Goal: Information Seeking & Learning: Learn about a topic

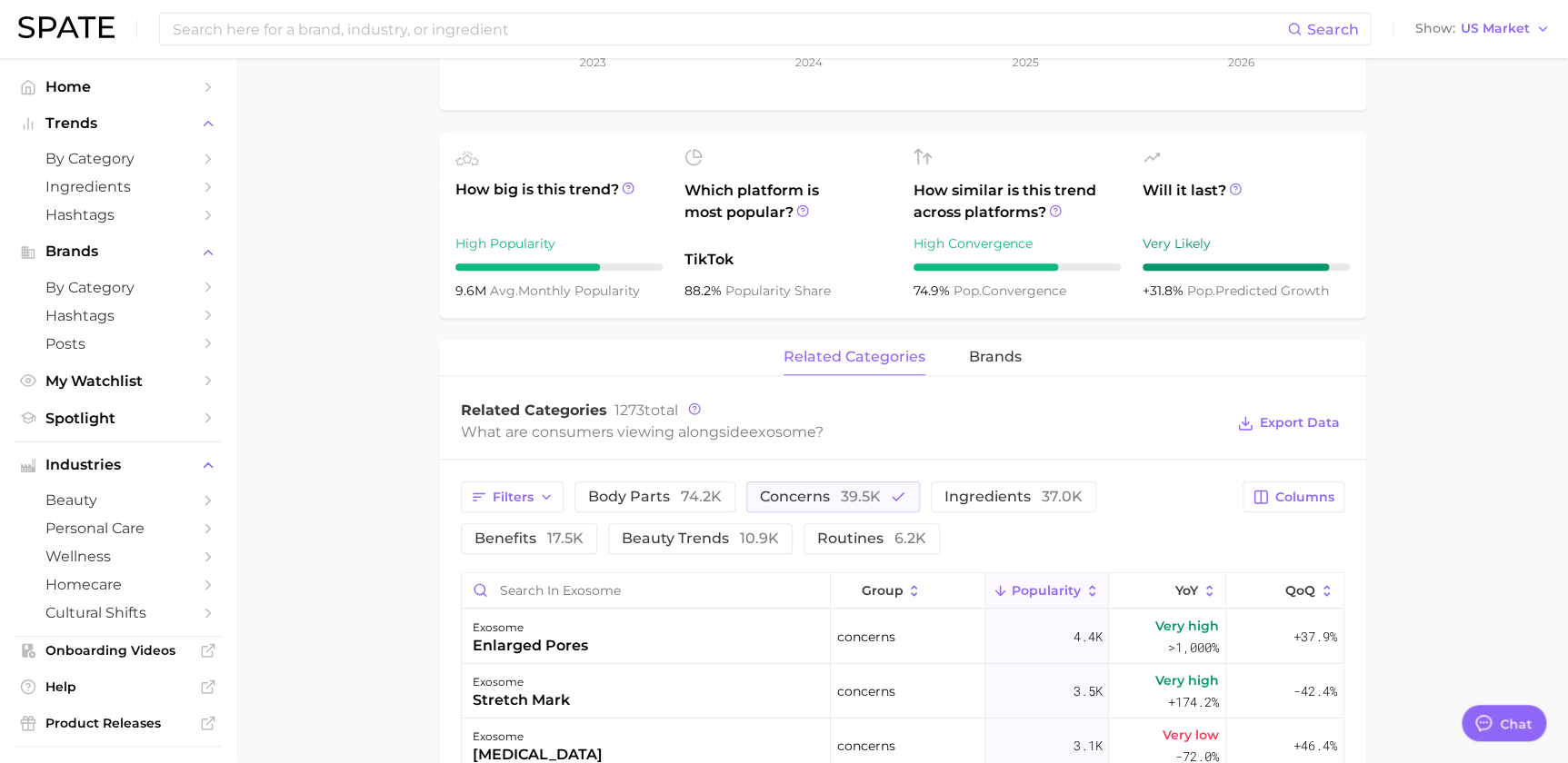
scroll to position [658, 0]
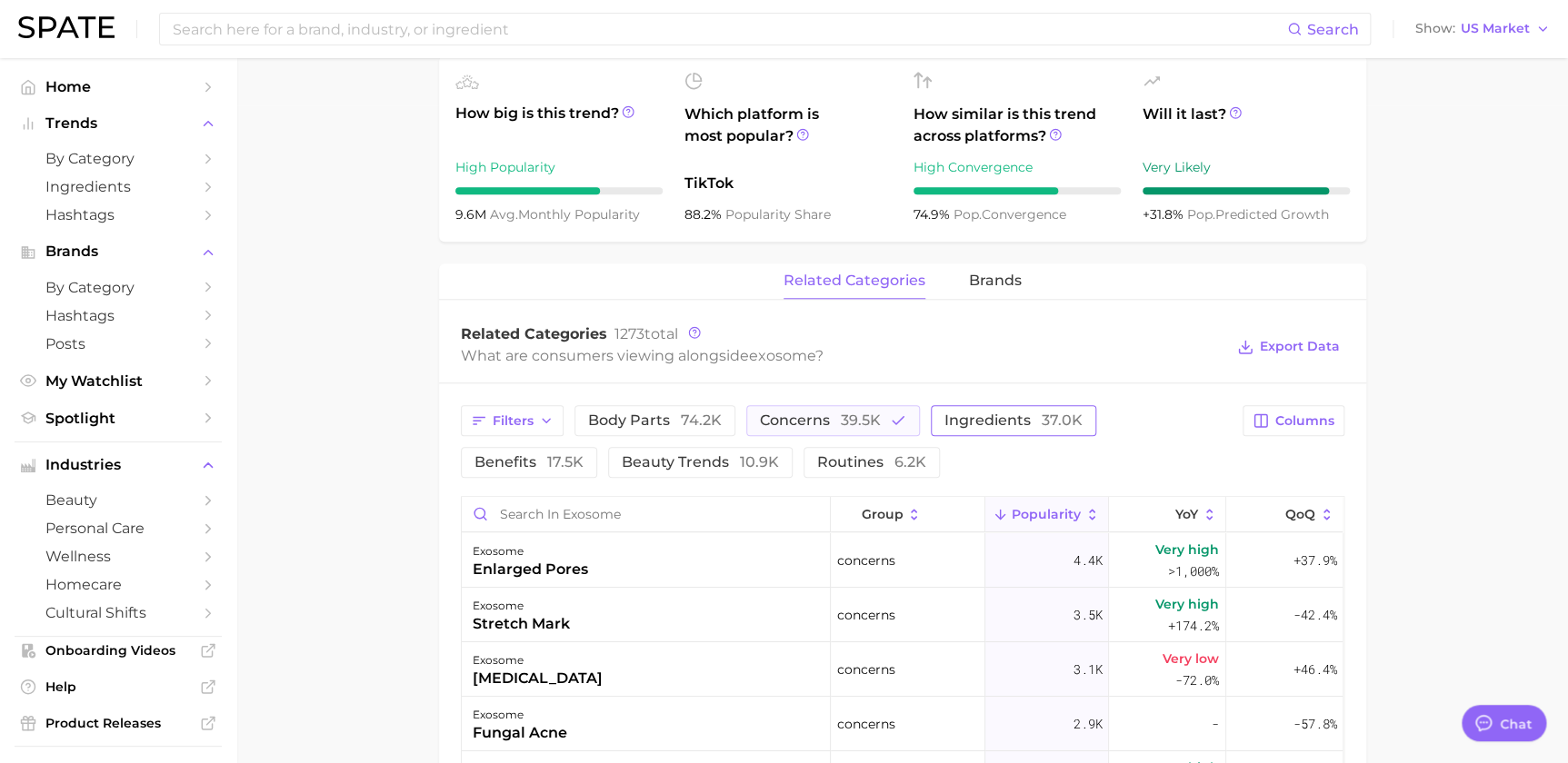
drag, startPoint x: 833, startPoint y: 412, endPoint x: 936, endPoint y: 413, distance: 103.0
click at [834, 412] on button "concerns 39.5k" at bounding box center [833, 420] width 174 height 30
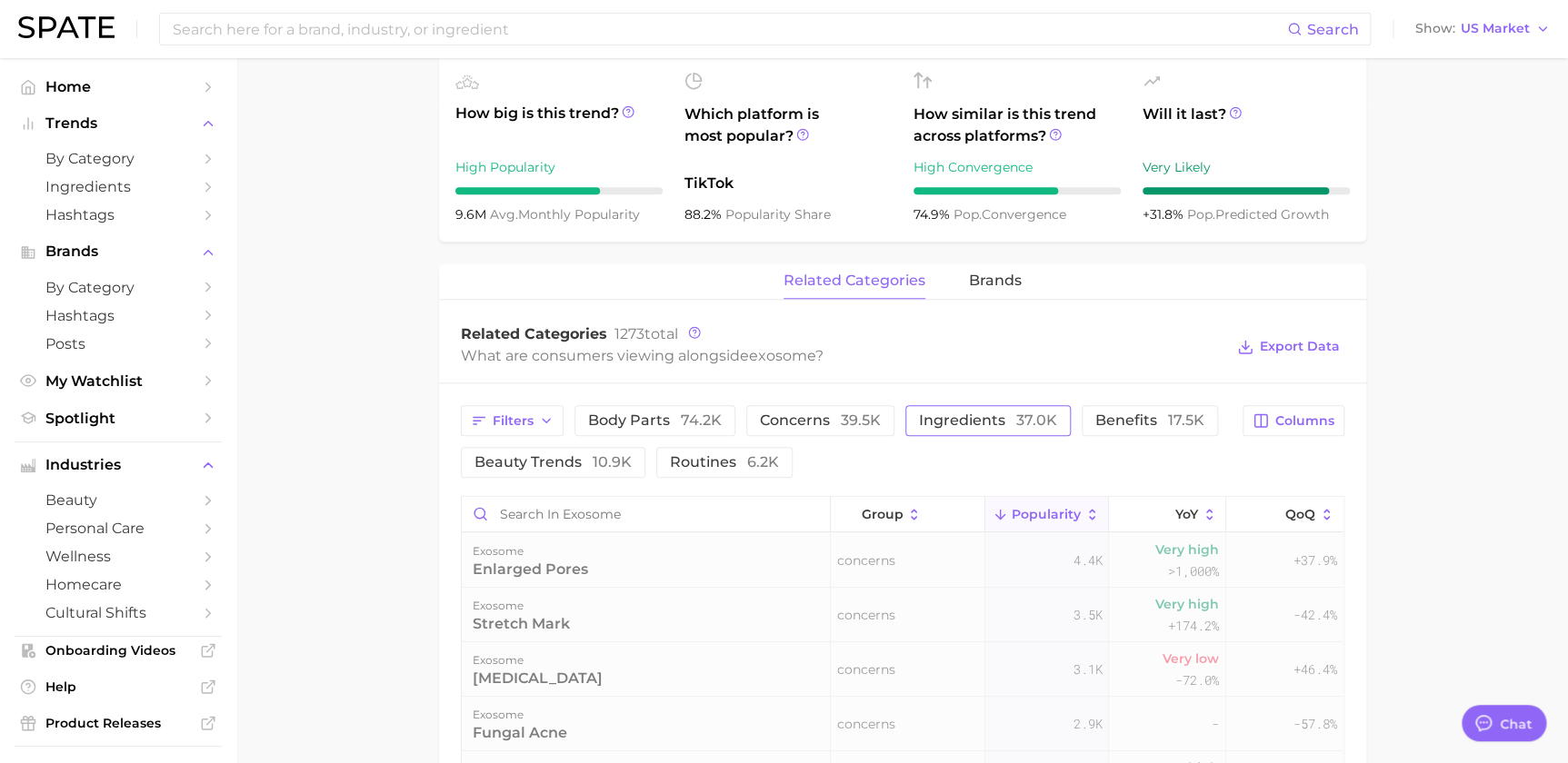
click at [981, 414] on span "ingredients 37.0k" at bounding box center [988, 421] width 138 height 15
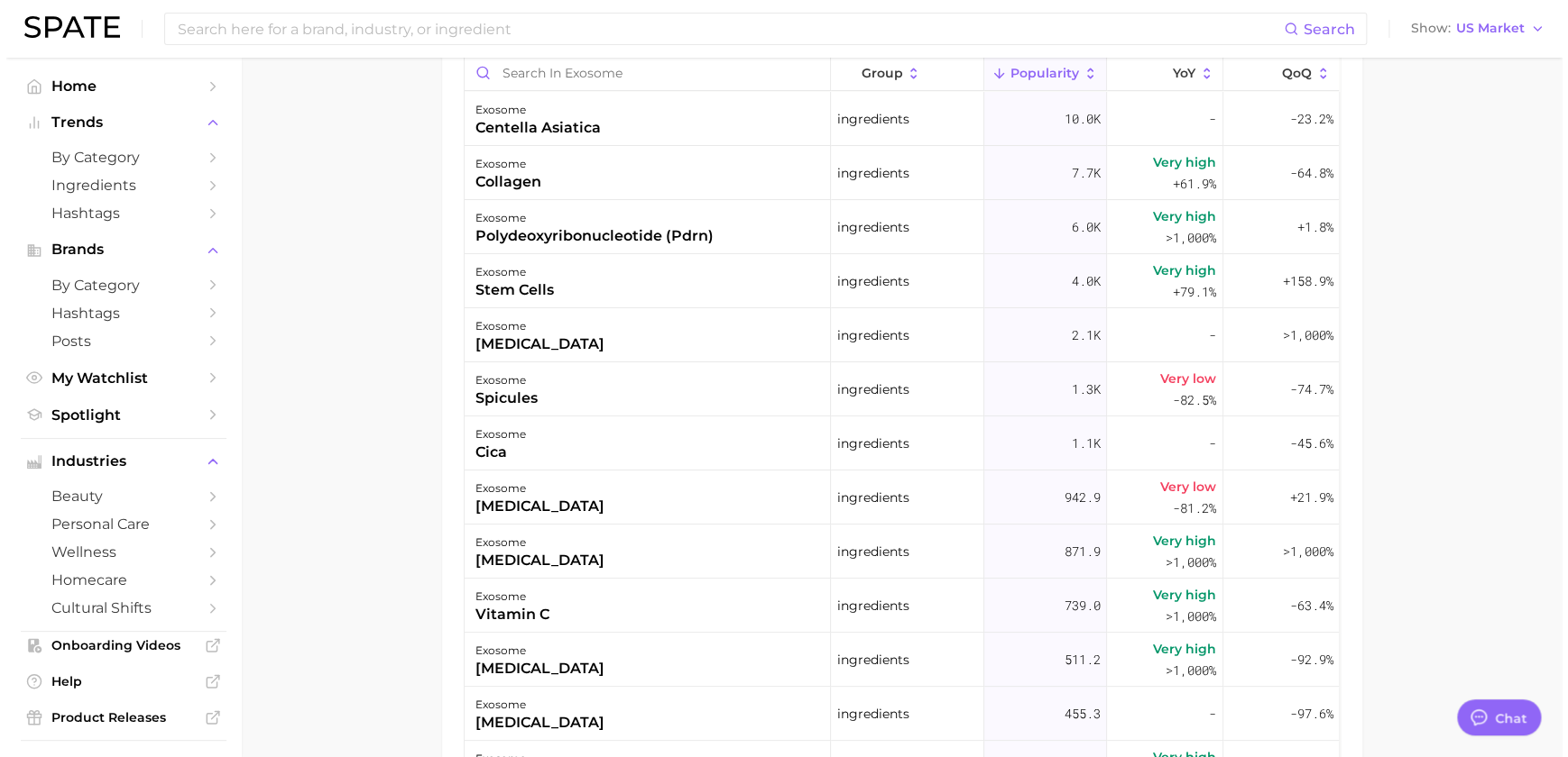
scroll to position [872, 0]
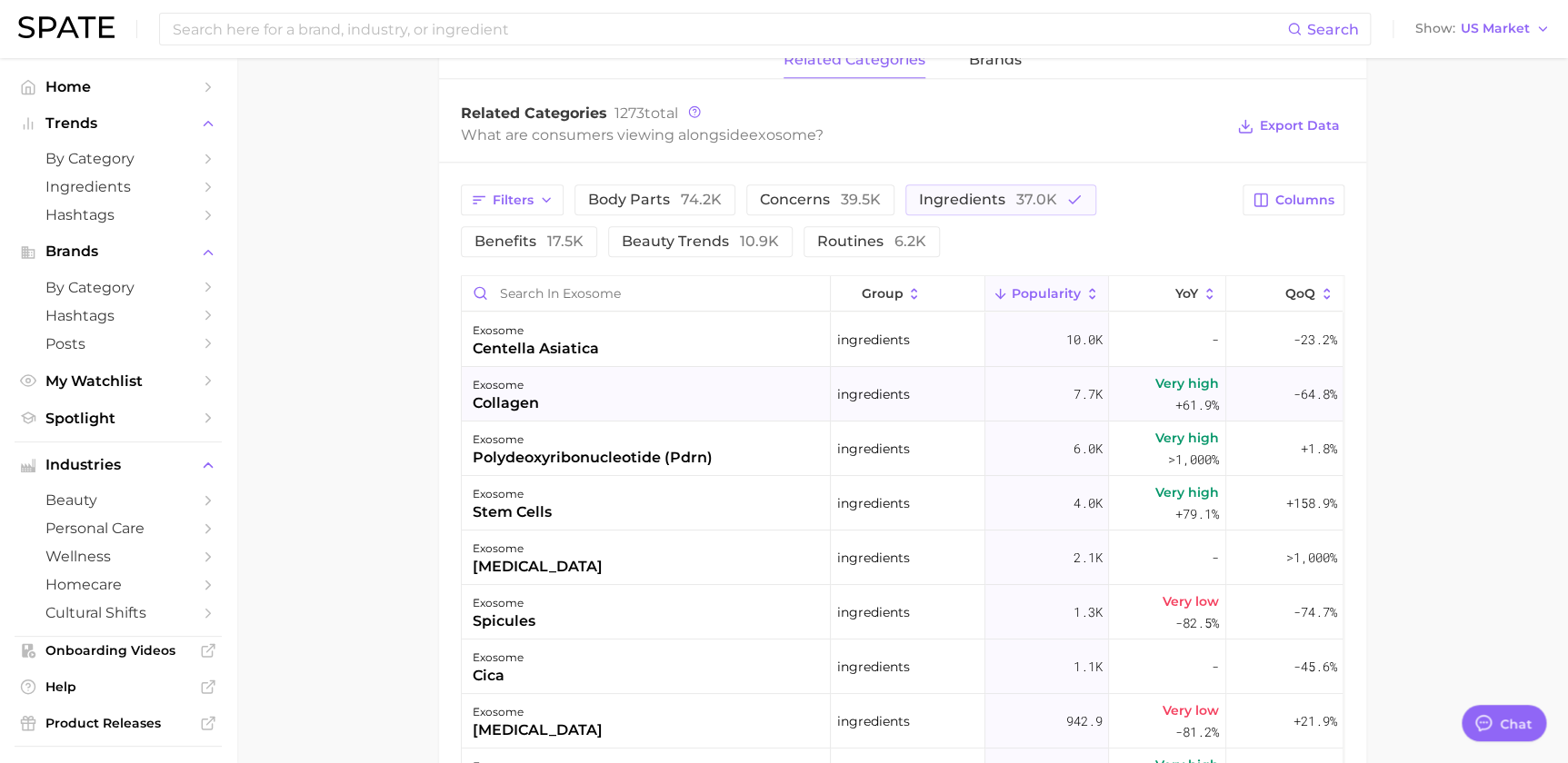
click at [573, 408] on div "exosome collagen" at bounding box center [646, 394] width 369 height 54
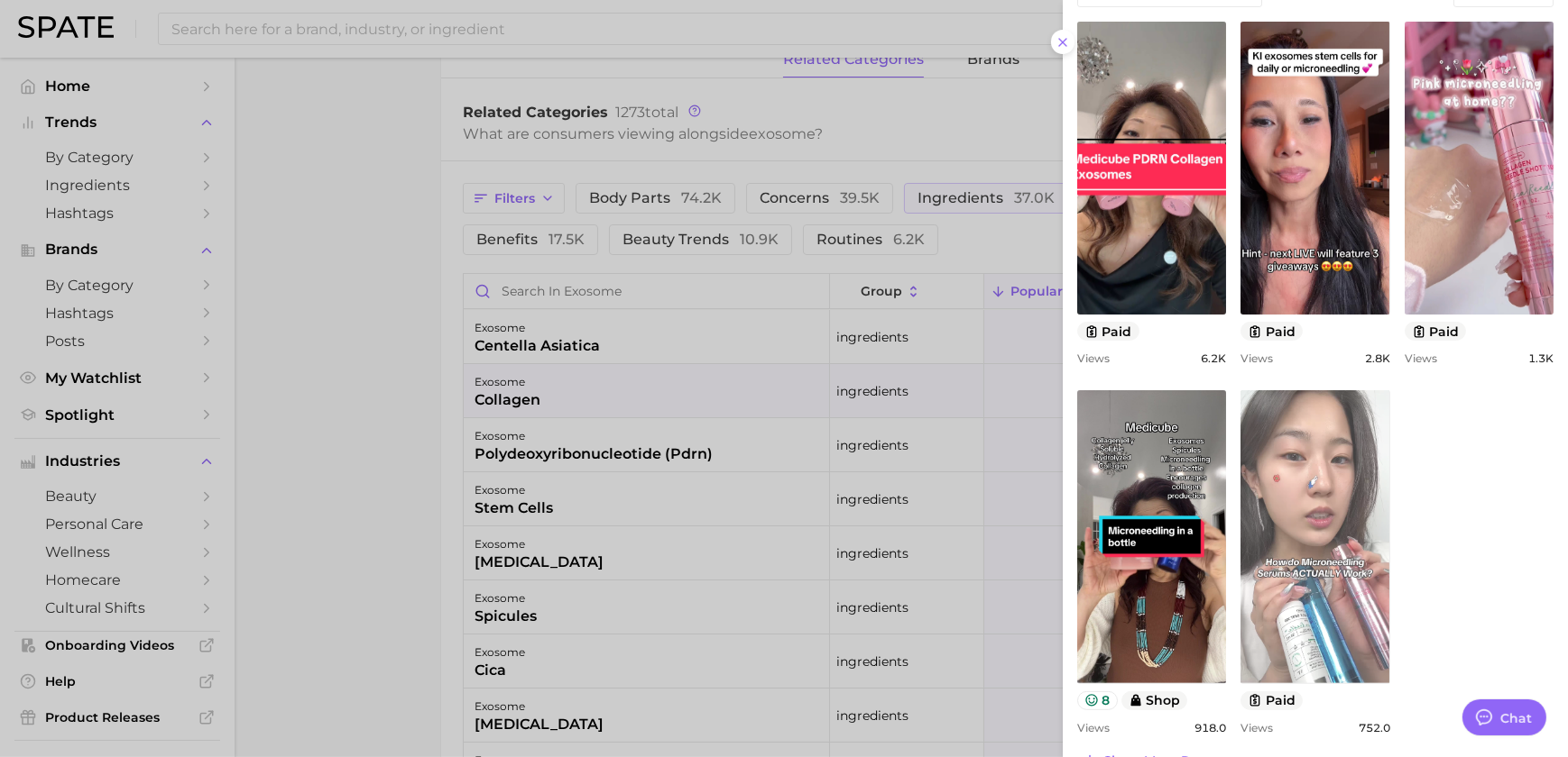
scroll to position [687, 0]
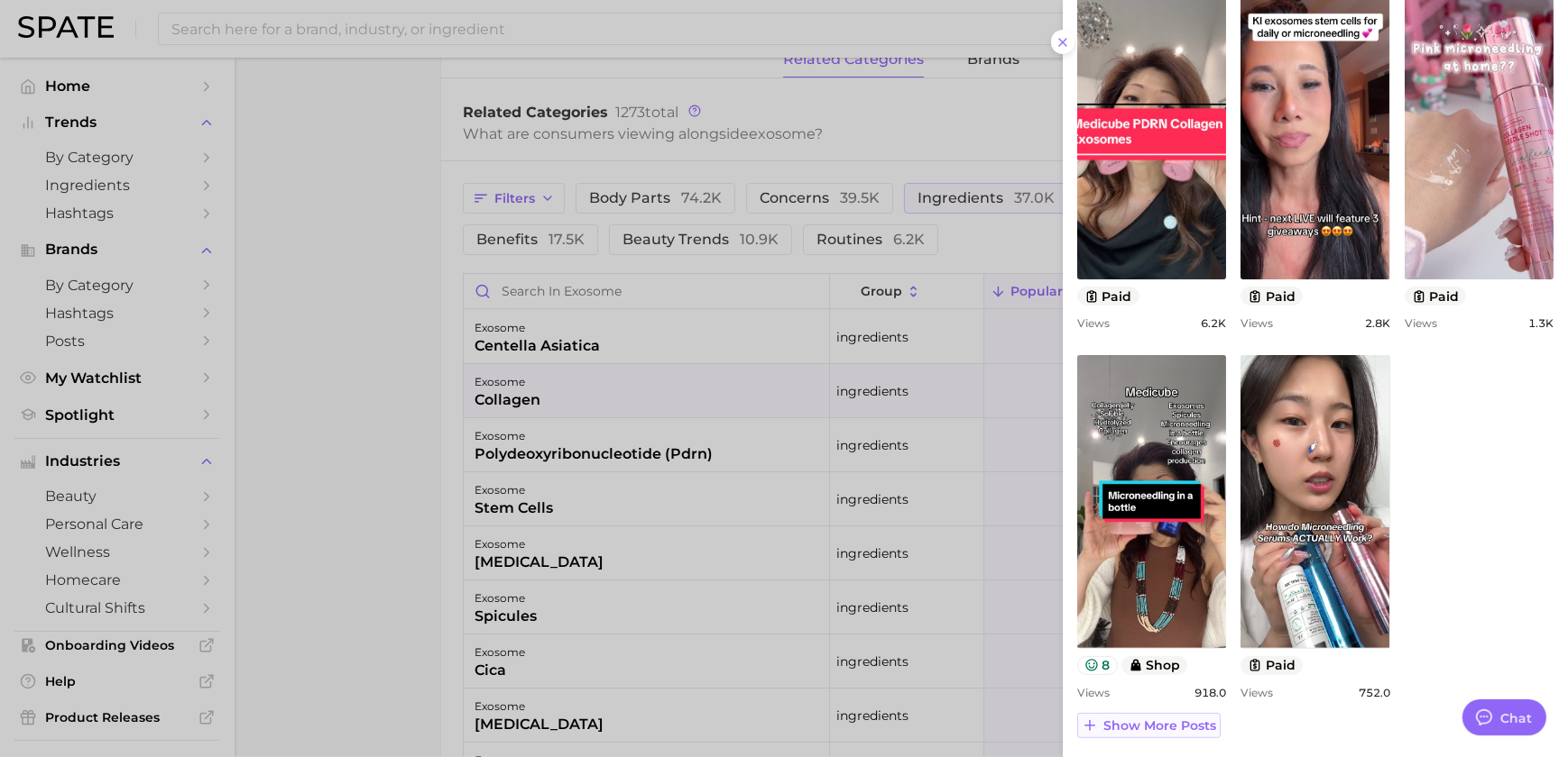
click at [1175, 725] on span "Show more posts" at bounding box center [1160, 726] width 113 height 16
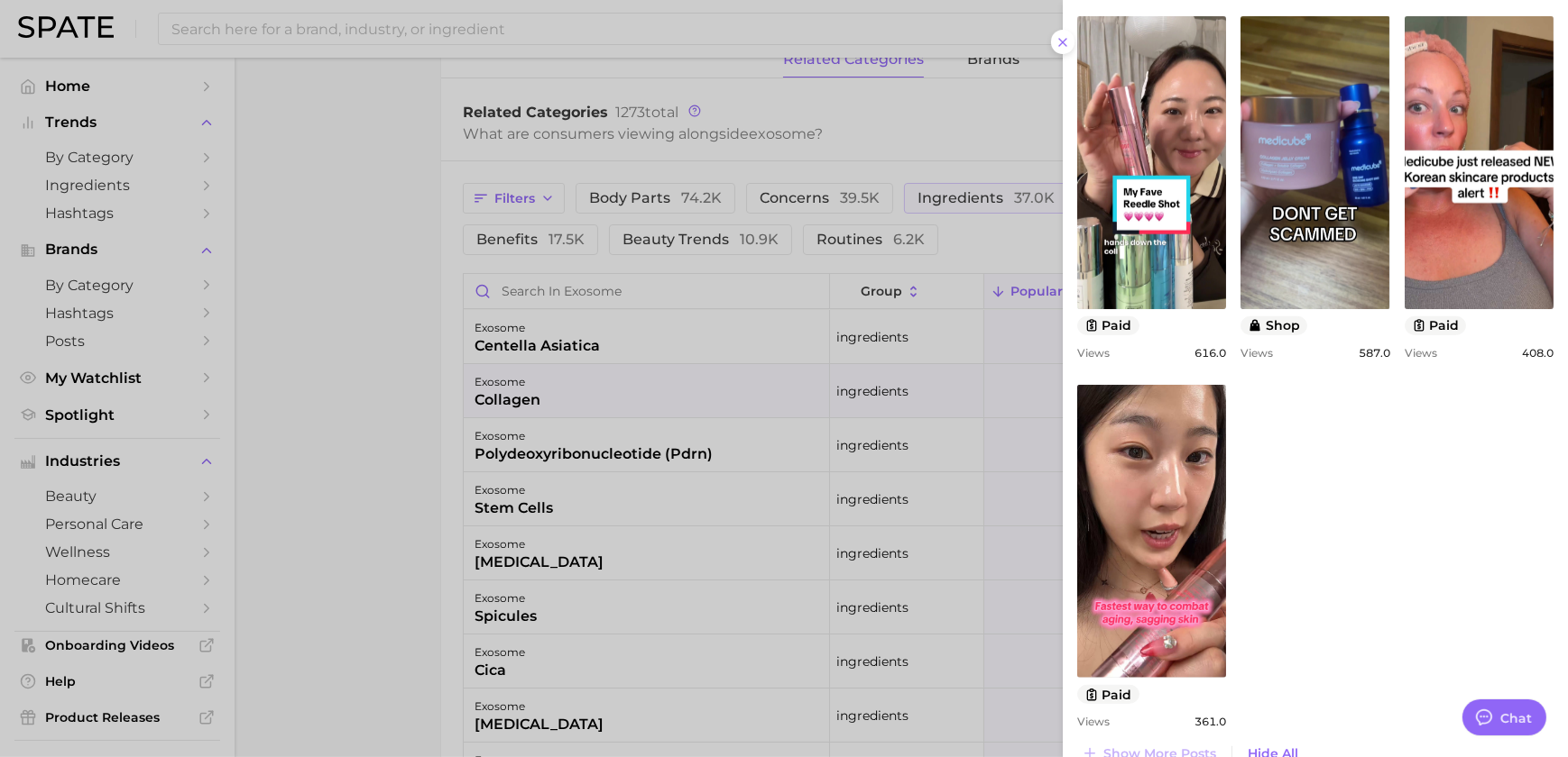
scroll to position [1423, 0]
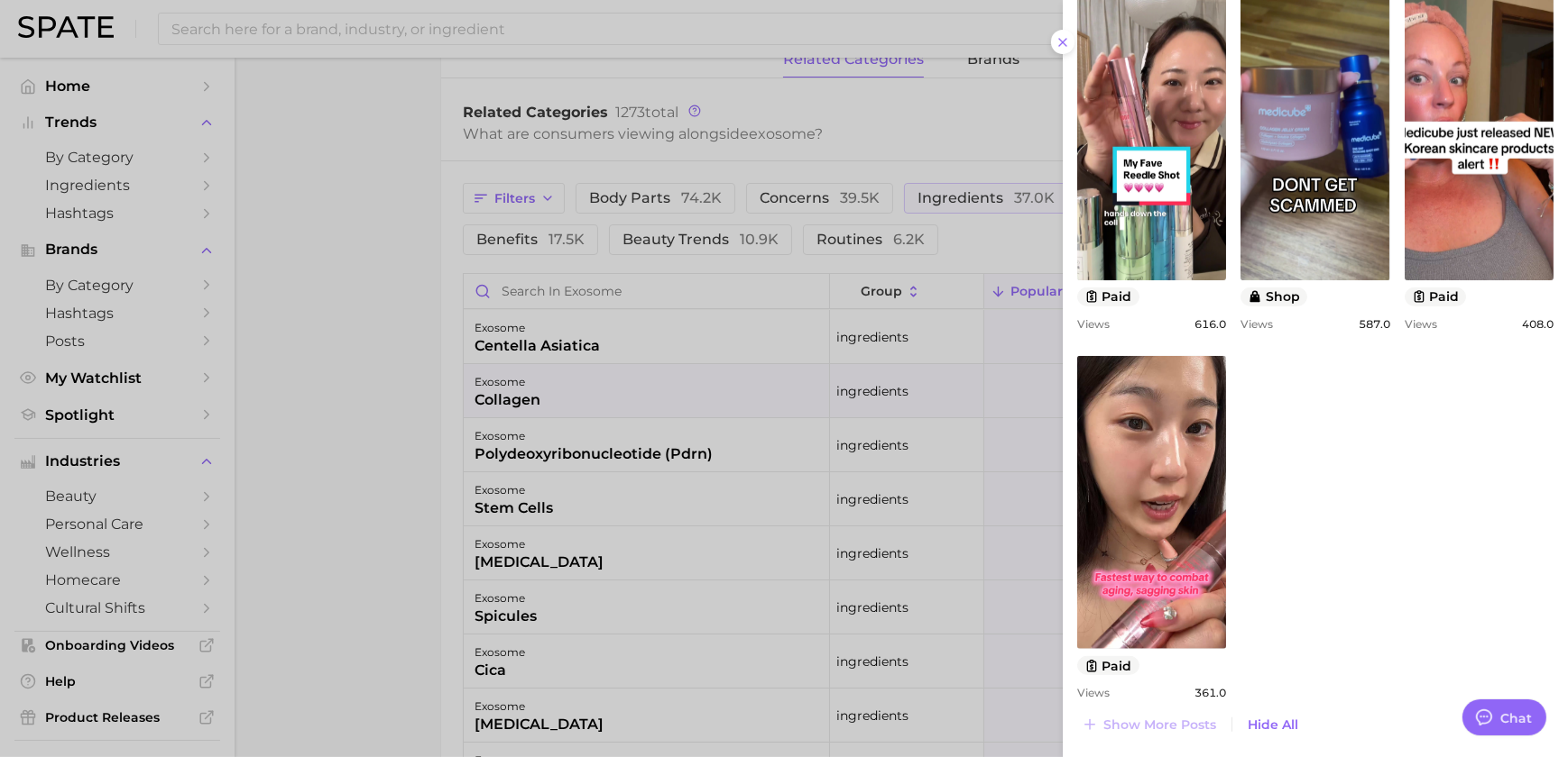
click at [585, 490] on div at bounding box center [784, 378] width 1568 height 757
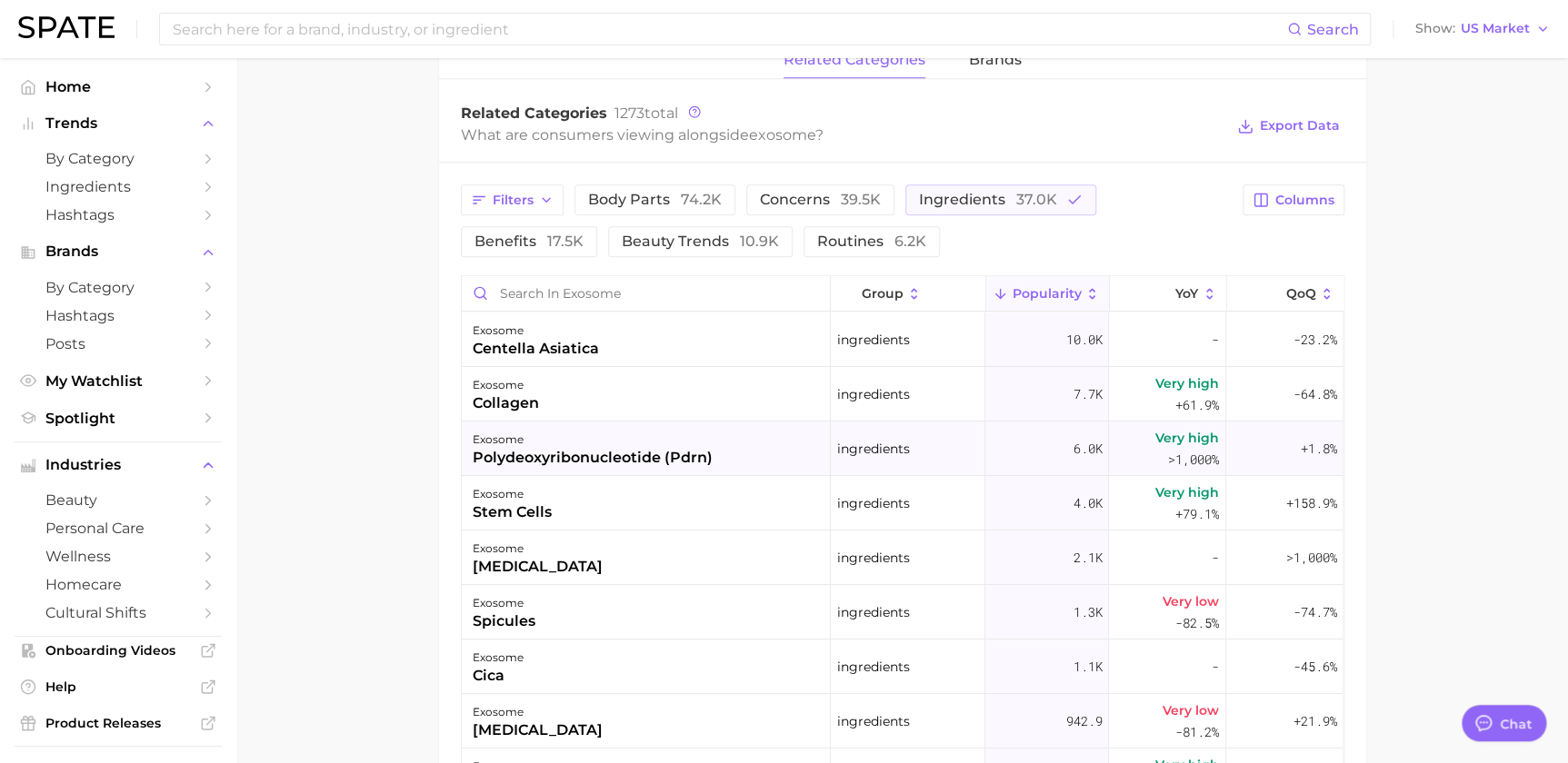
click at [618, 467] on div "polydeoxyribonucleotide (pdrn)" at bounding box center [592, 459] width 240 height 22
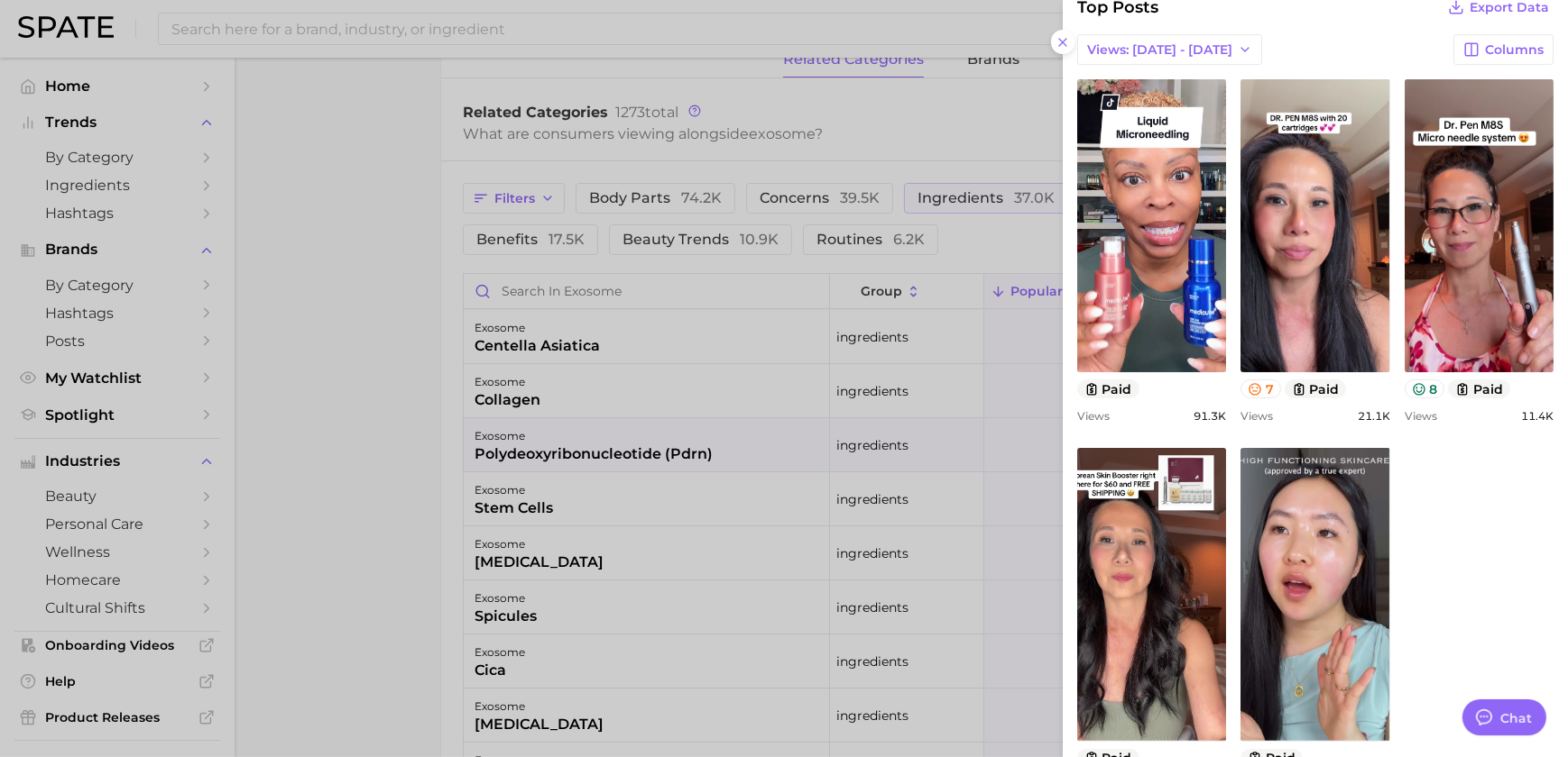
scroll to position [638, 0]
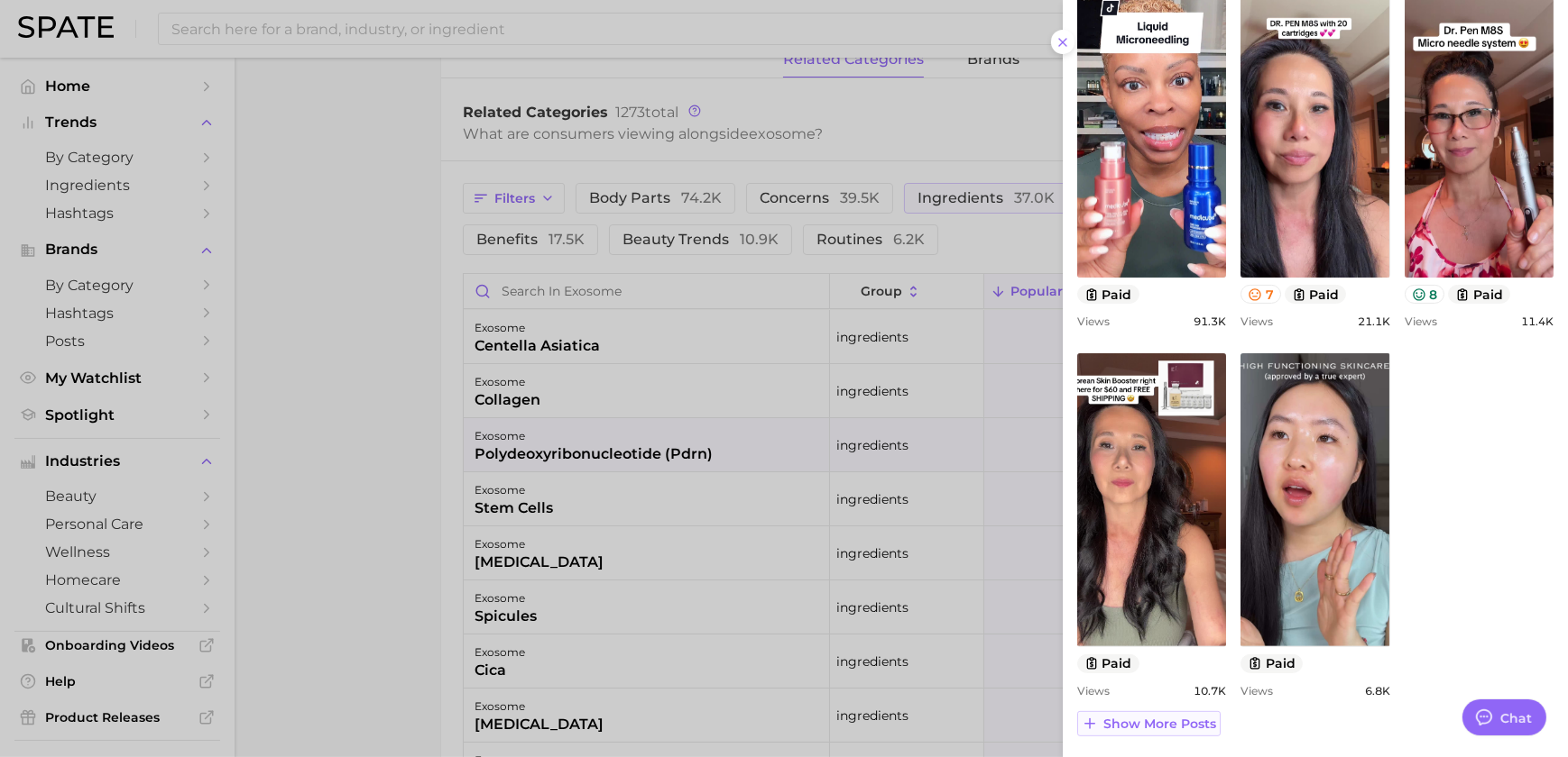
click at [1181, 718] on span "Show more posts" at bounding box center [1160, 724] width 113 height 16
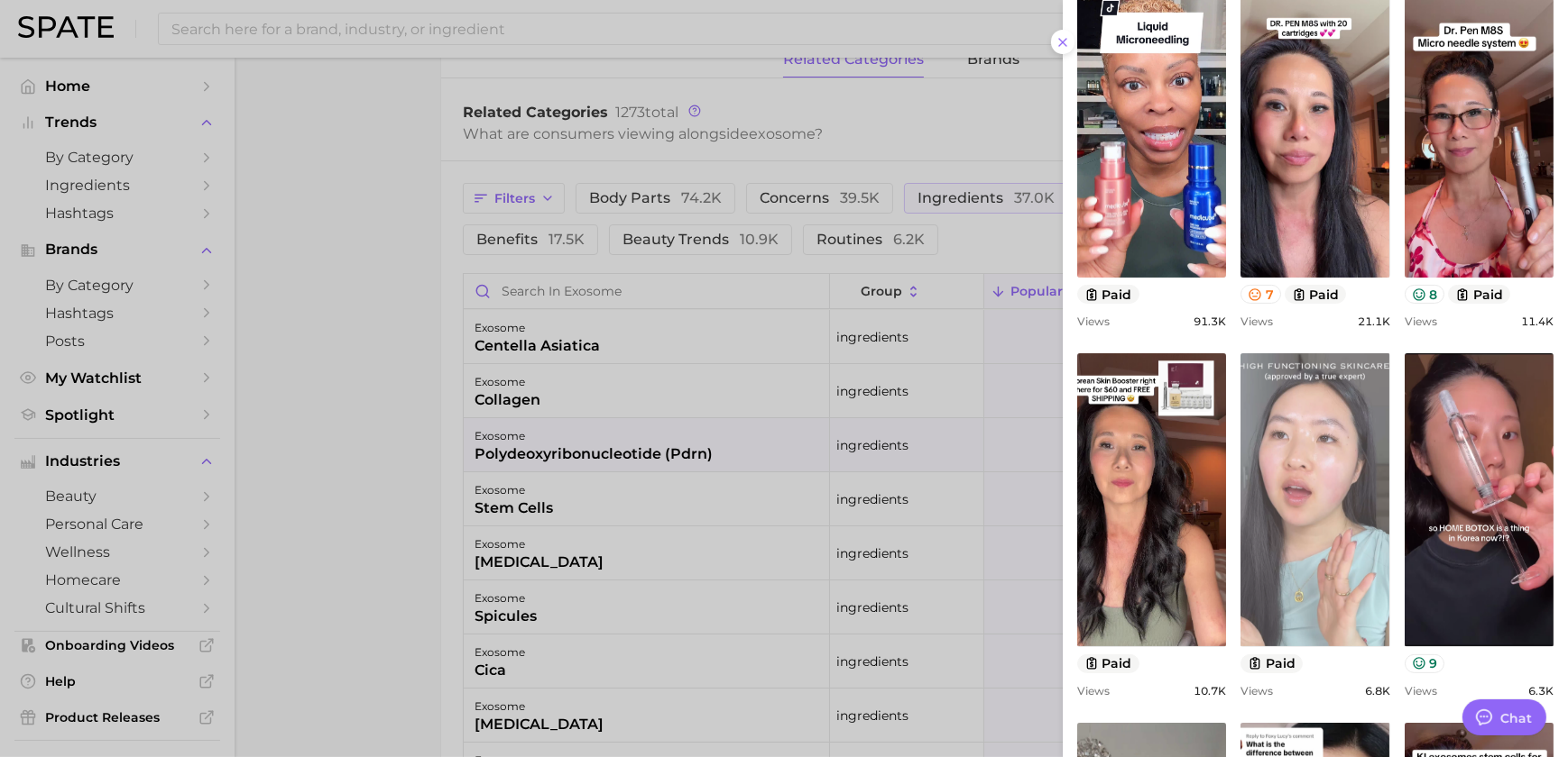
scroll to position [0, 0]
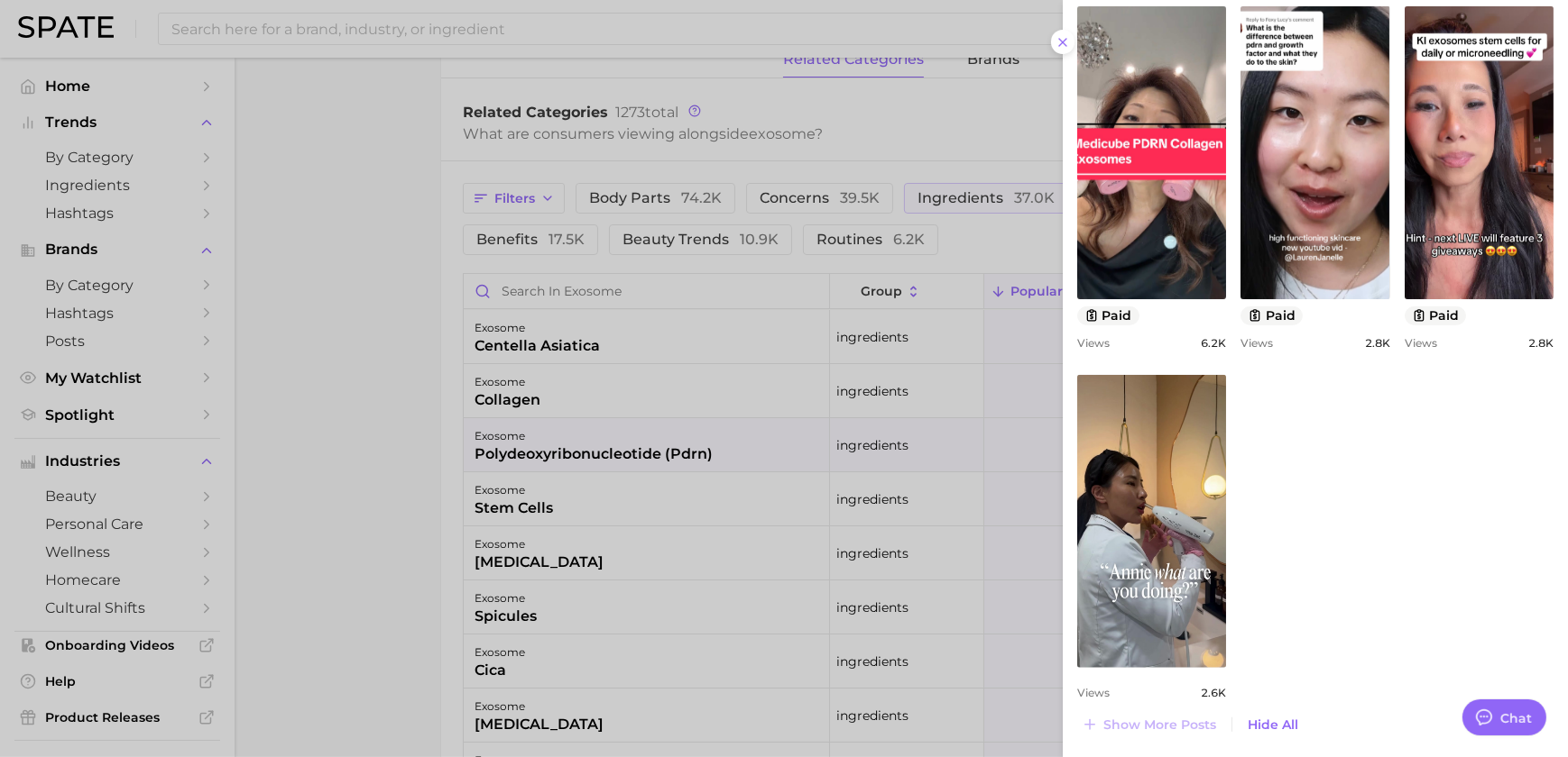
click at [732, 526] on div at bounding box center [784, 378] width 1568 height 757
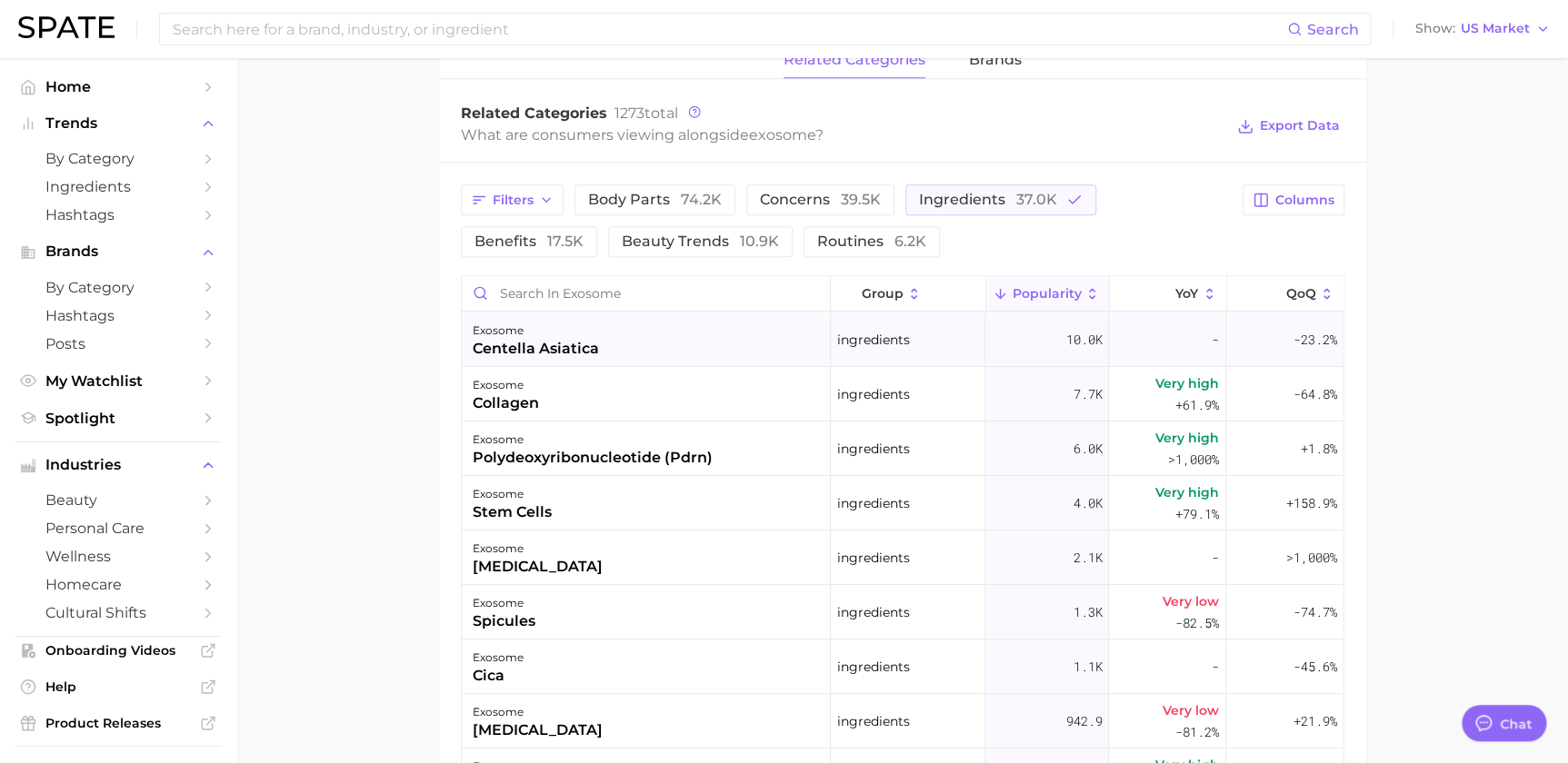
click at [573, 336] on div "exosome" at bounding box center [535, 331] width 126 height 22
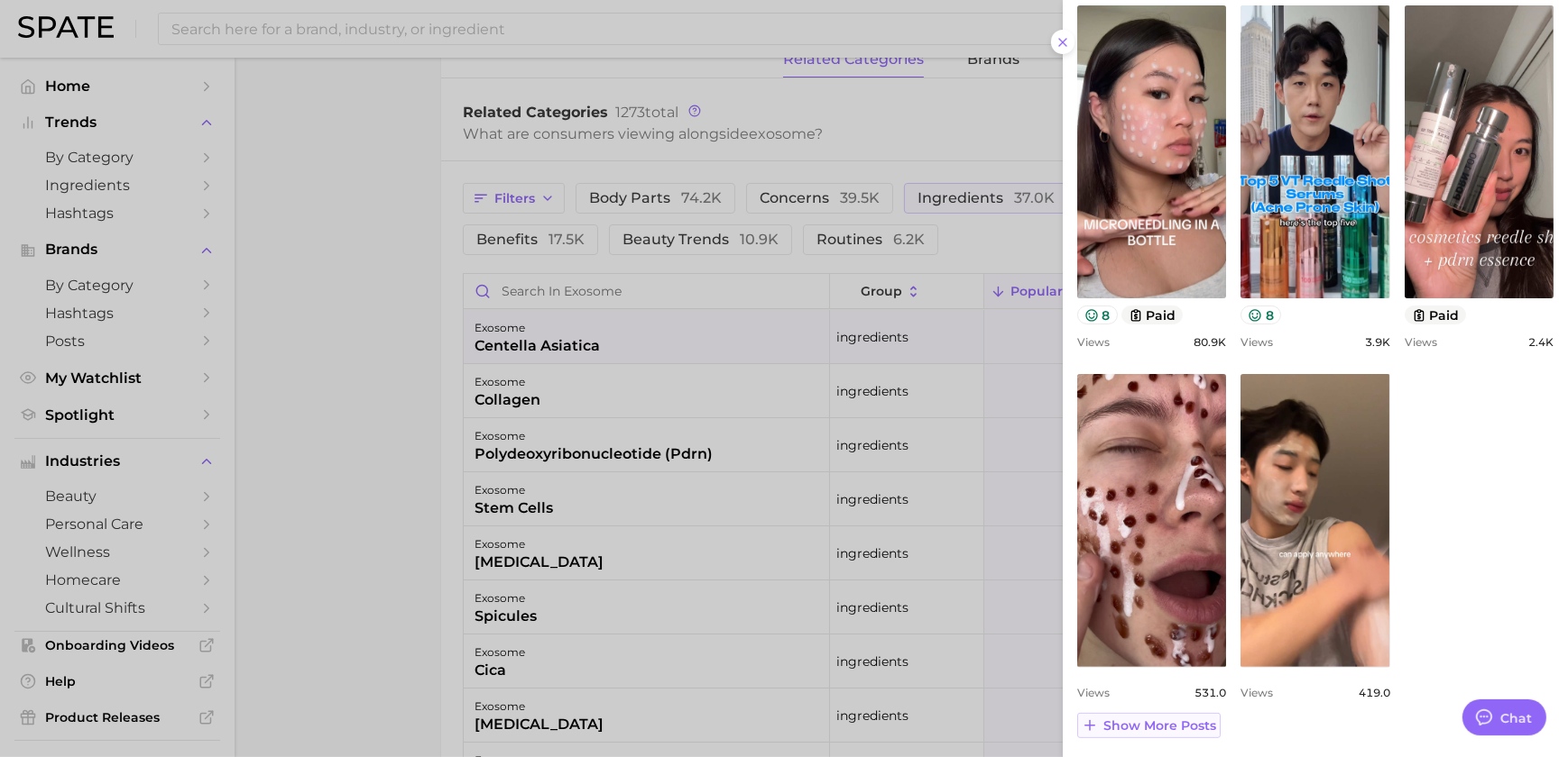
click at [1191, 730] on span "Show more posts" at bounding box center [1160, 726] width 113 height 16
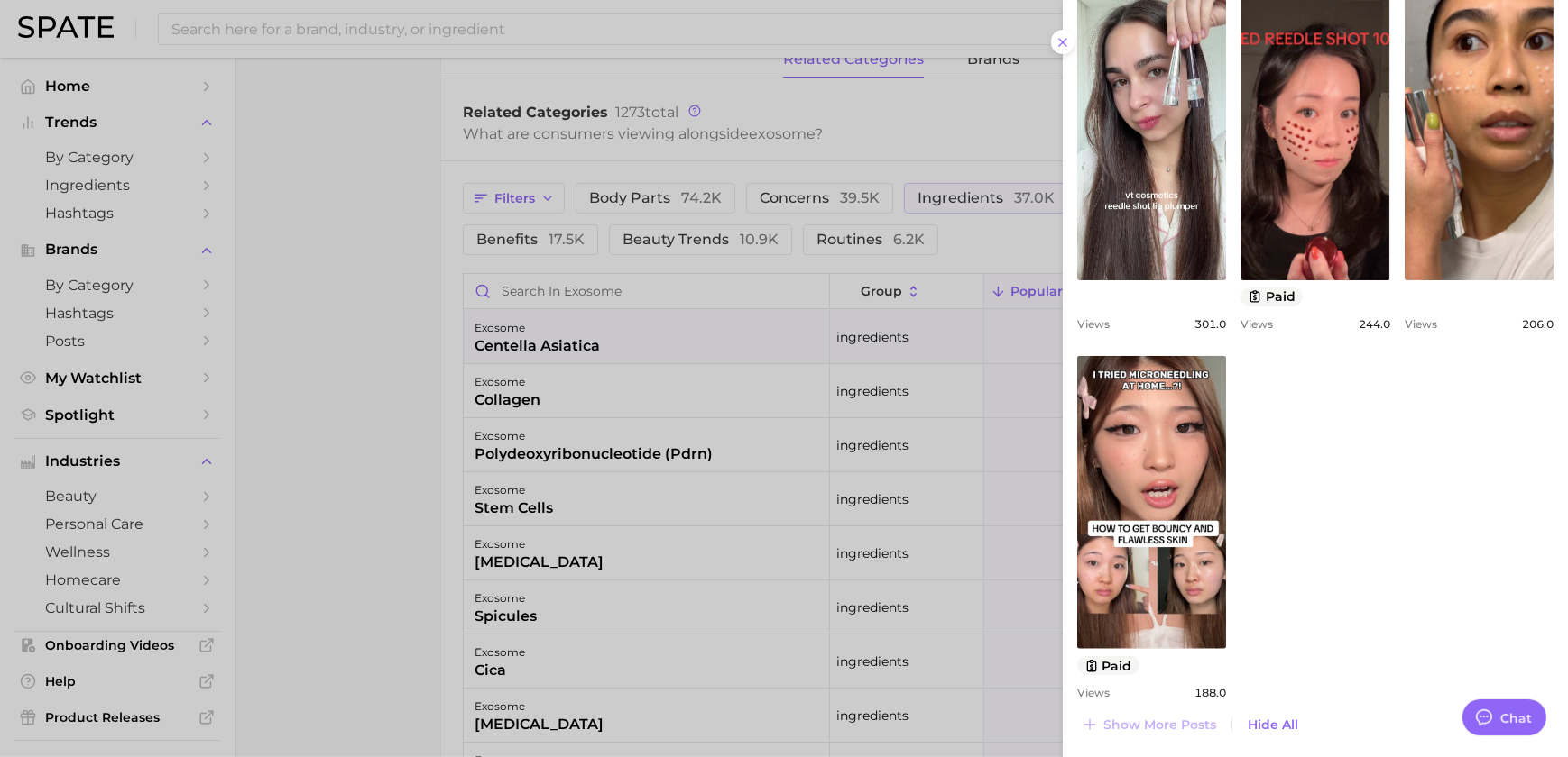
drag, startPoint x: 866, startPoint y: 522, endPoint x: 988, endPoint y: 514, distance: 122.3
click at [866, 521] on div at bounding box center [784, 378] width 1568 height 757
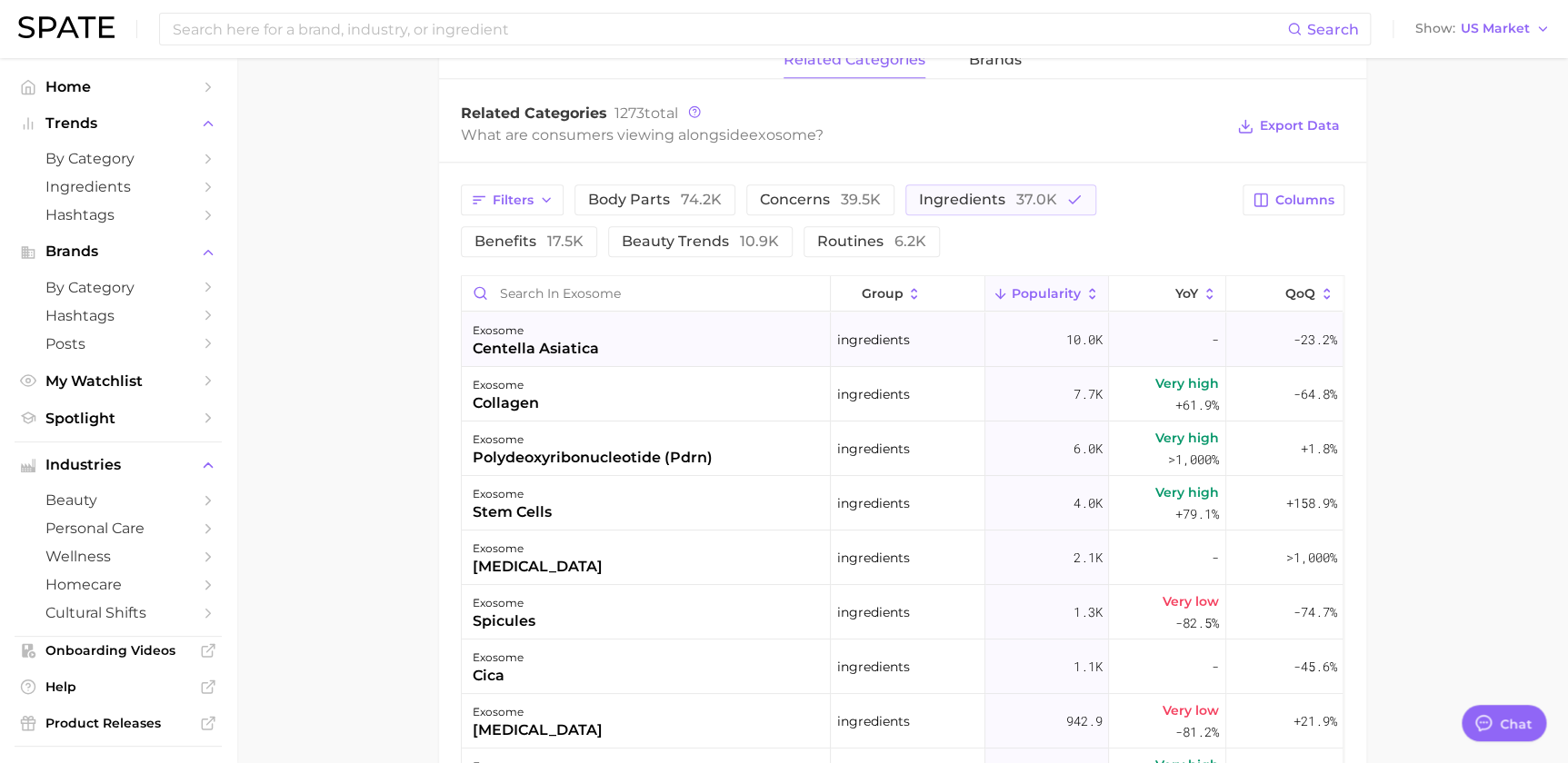
click at [672, 353] on div "exosome centella asiatica" at bounding box center [646, 340] width 369 height 54
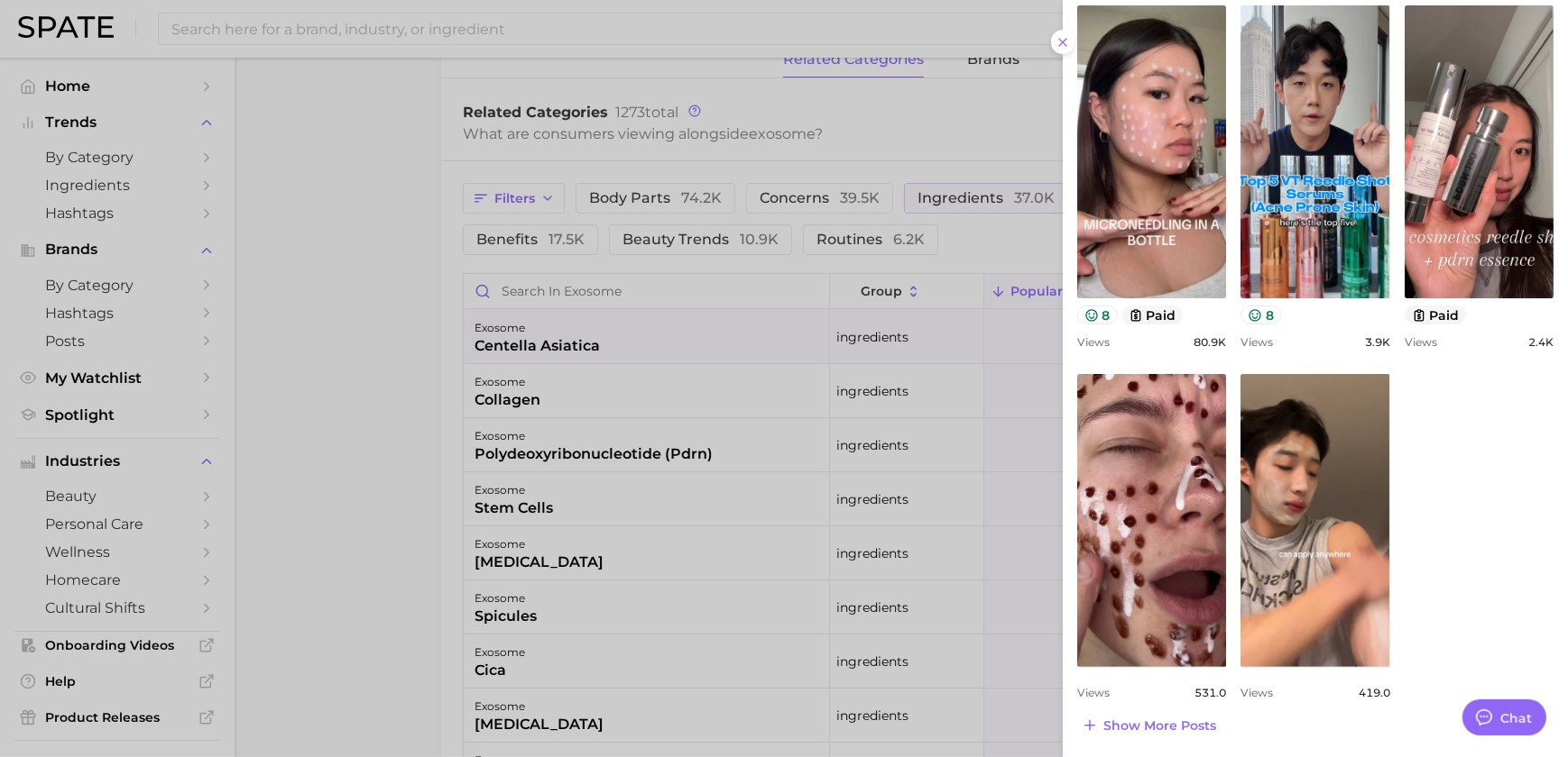
click at [1181, 730] on span "Show more posts" at bounding box center [1160, 726] width 113 height 16
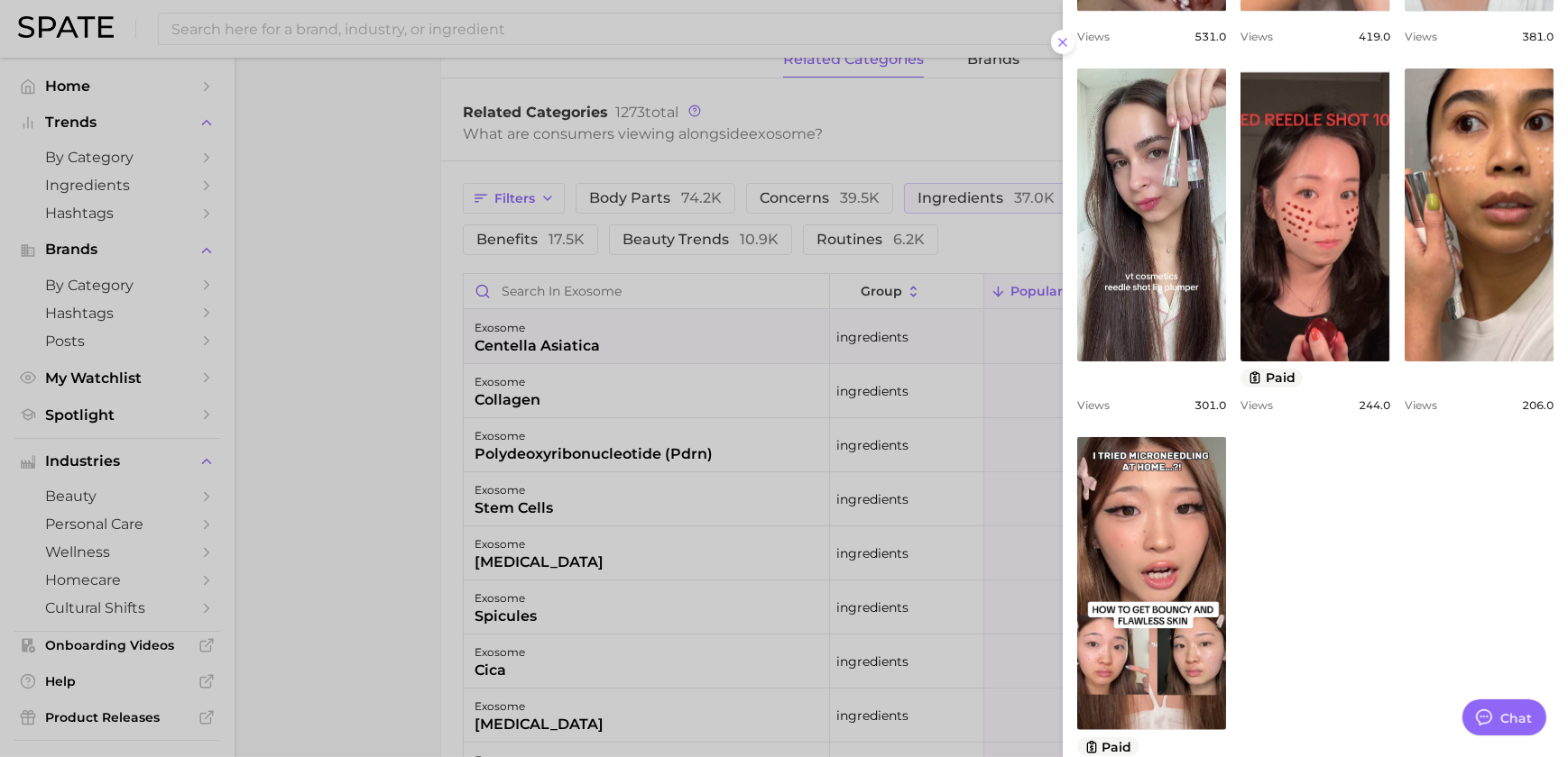
click at [848, 435] on div at bounding box center [784, 378] width 1568 height 757
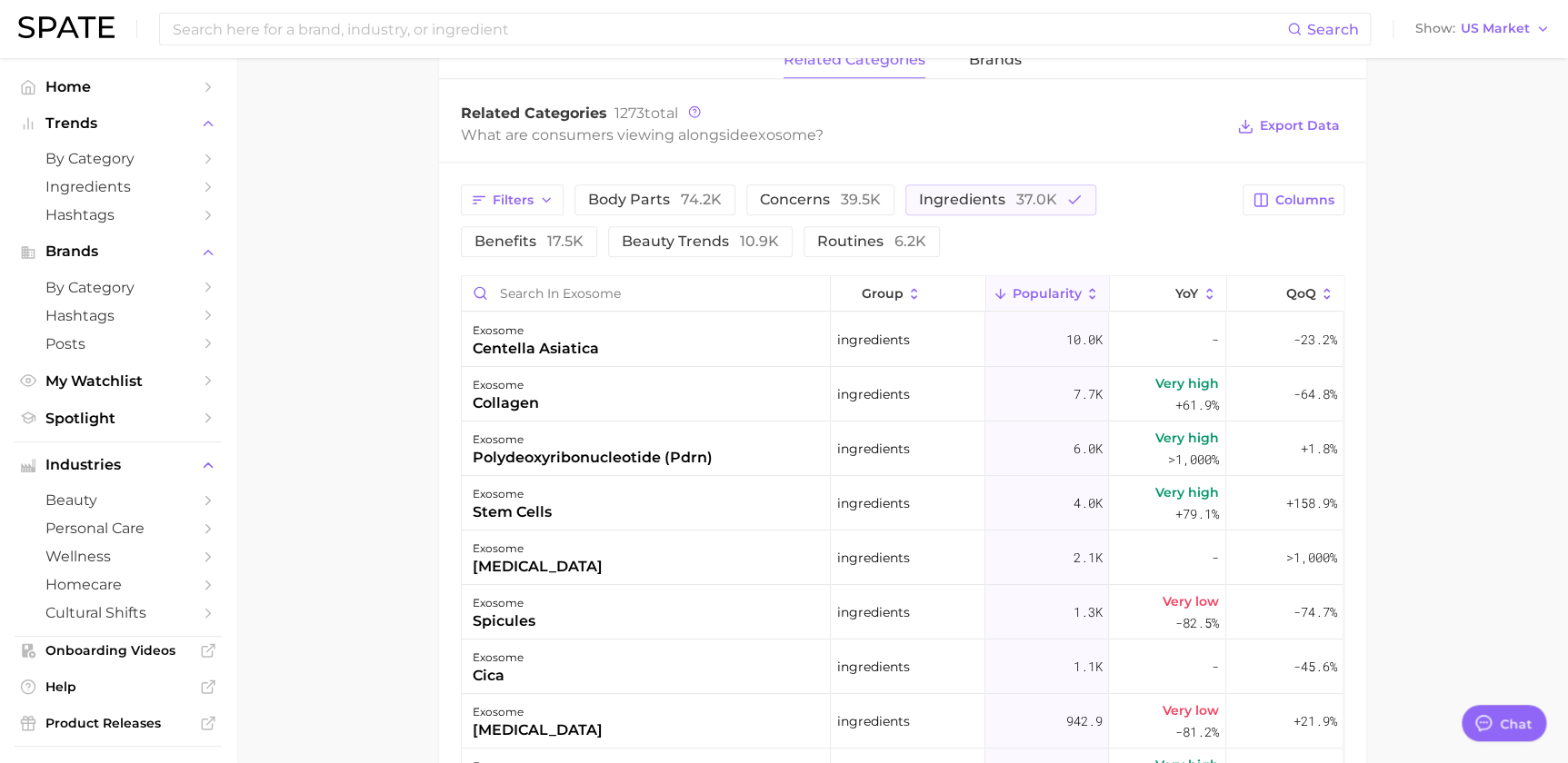
click at [611, 410] on div "exosome collagen" at bounding box center [646, 394] width 369 height 54
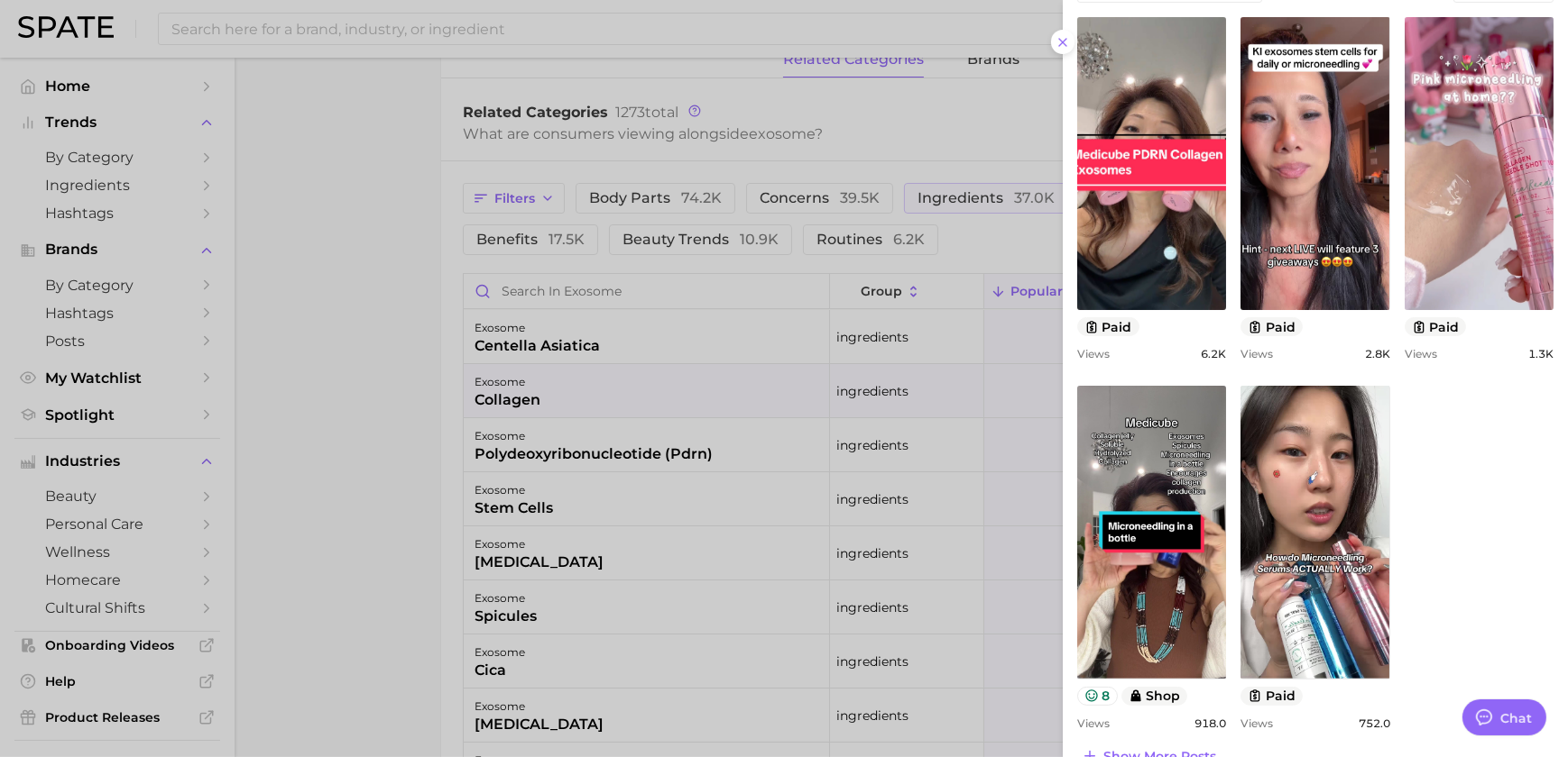
click at [850, 528] on div at bounding box center [784, 378] width 1568 height 757
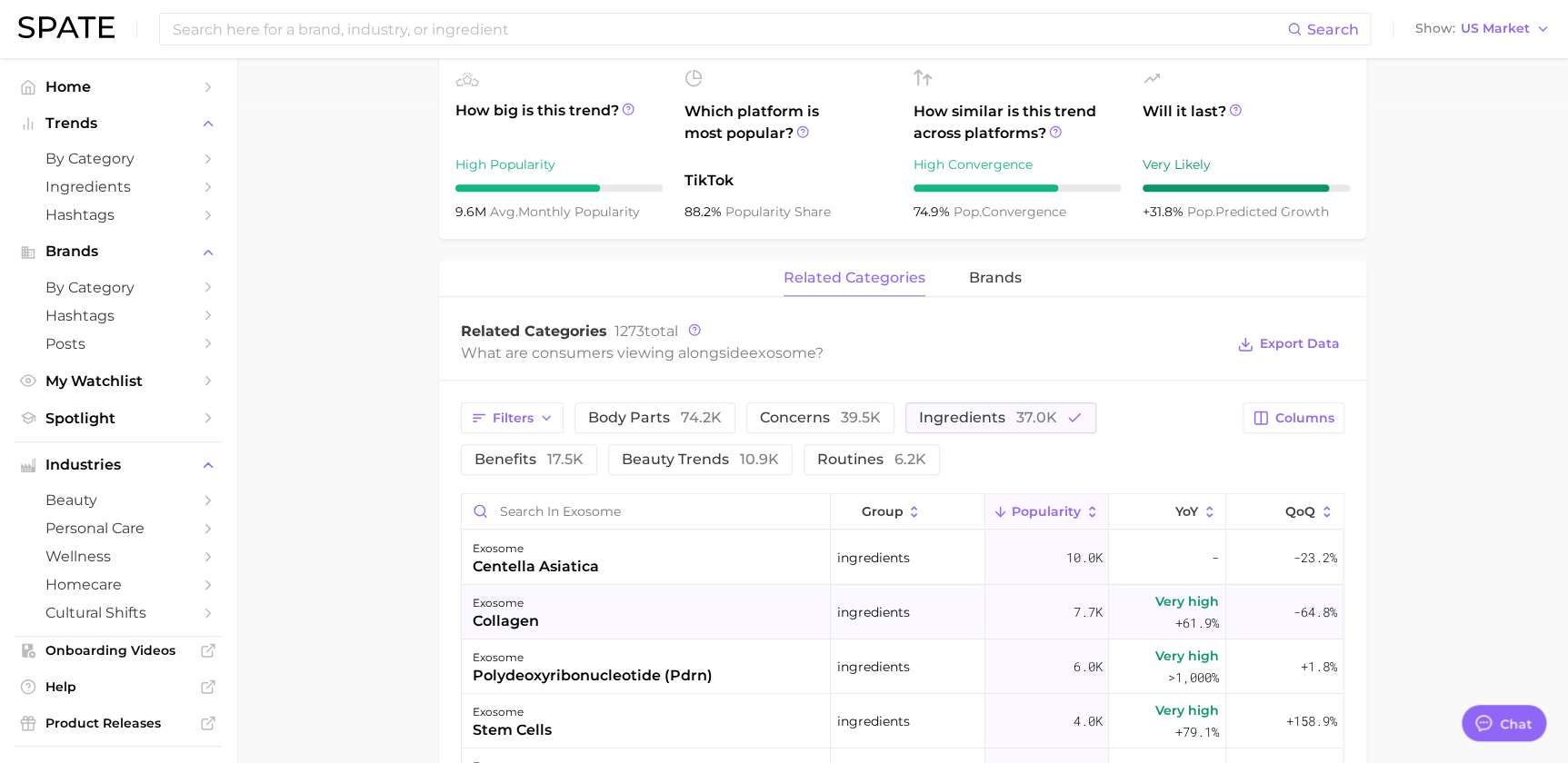
click at [624, 614] on div "exosome collagen" at bounding box center [646, 612] width 369 height 54
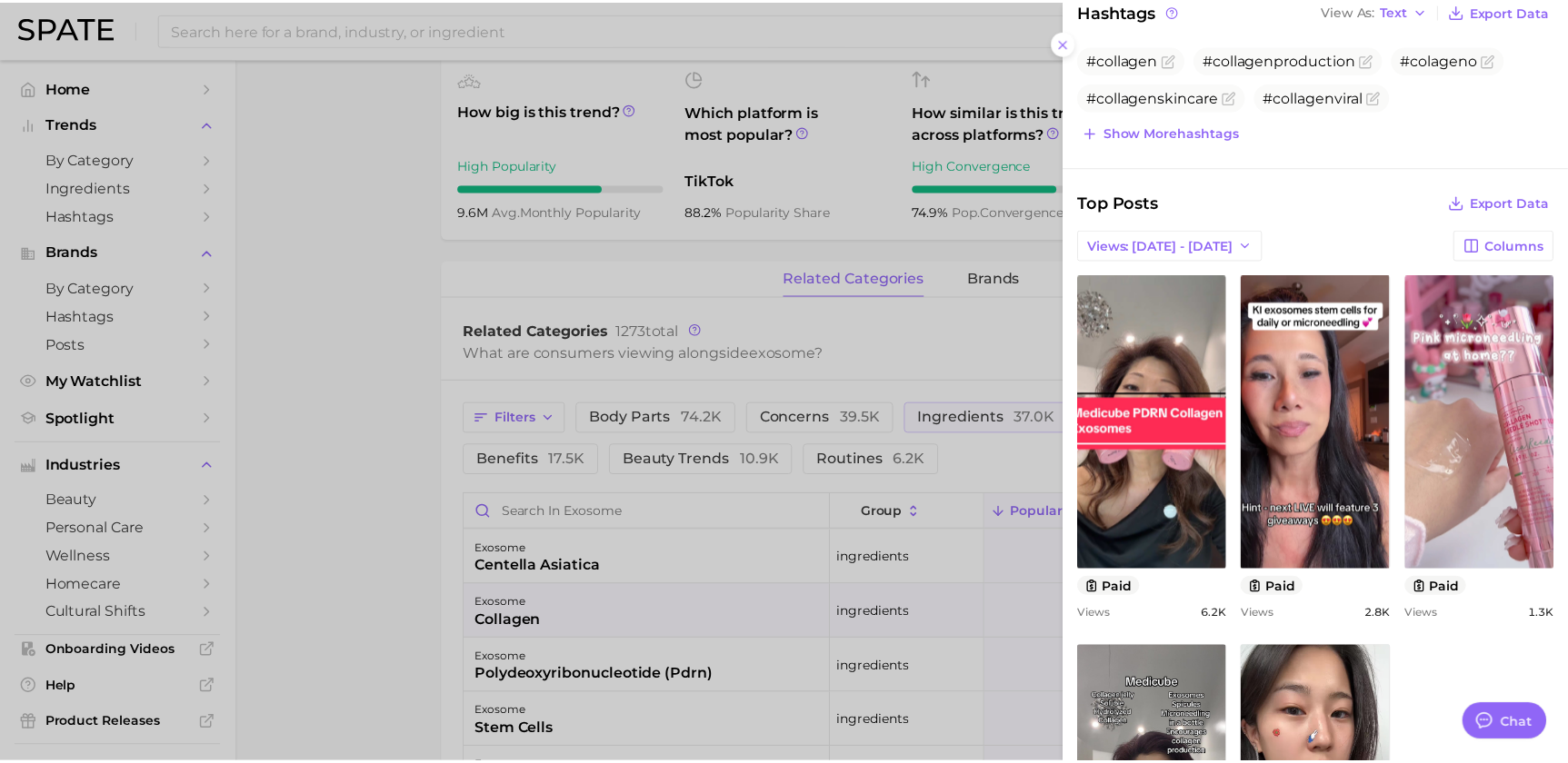
scroll to position [440, 0]
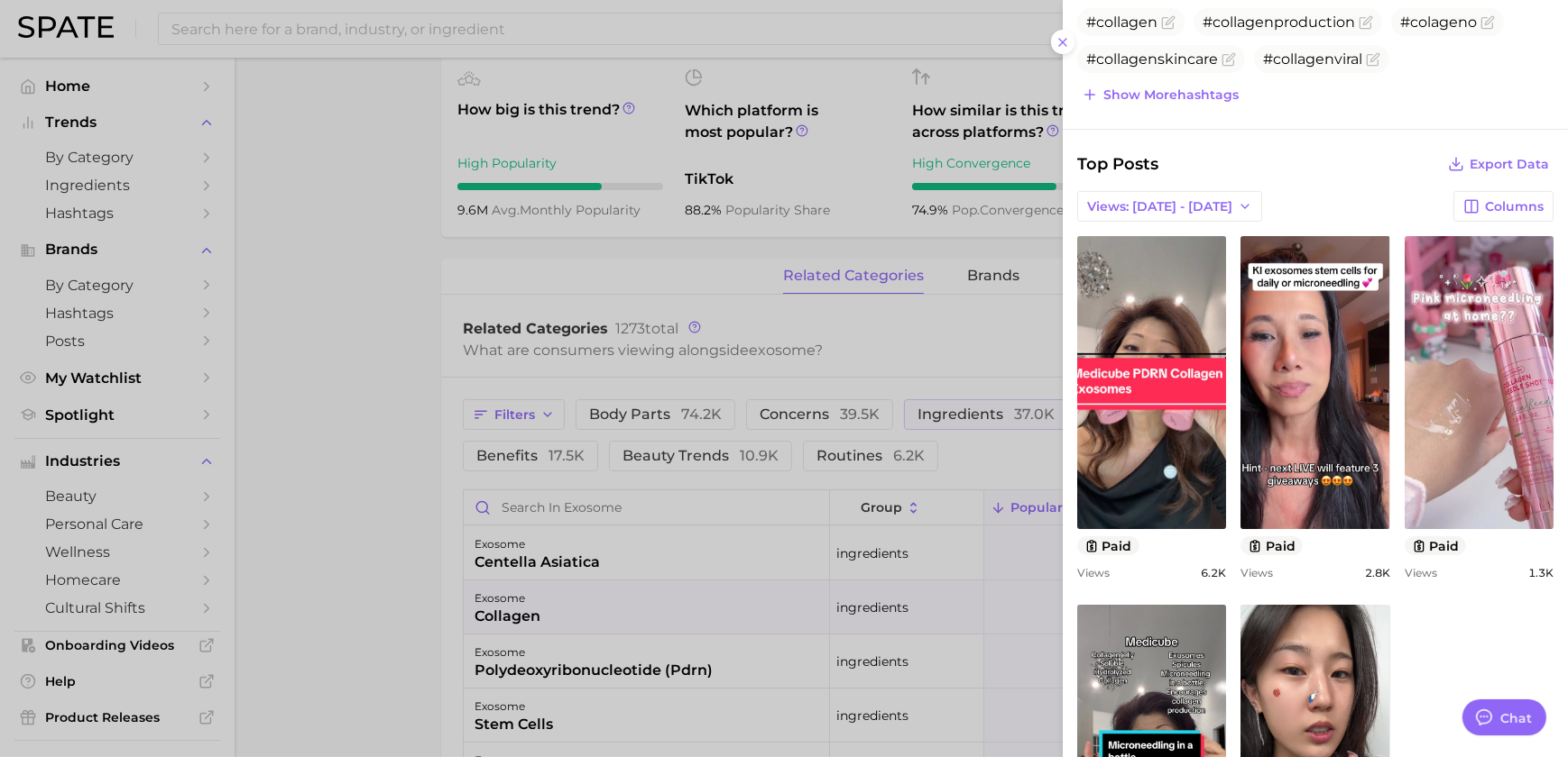
click at [866, 566] on div at bounding box center [784, 378] width 1568 height 757
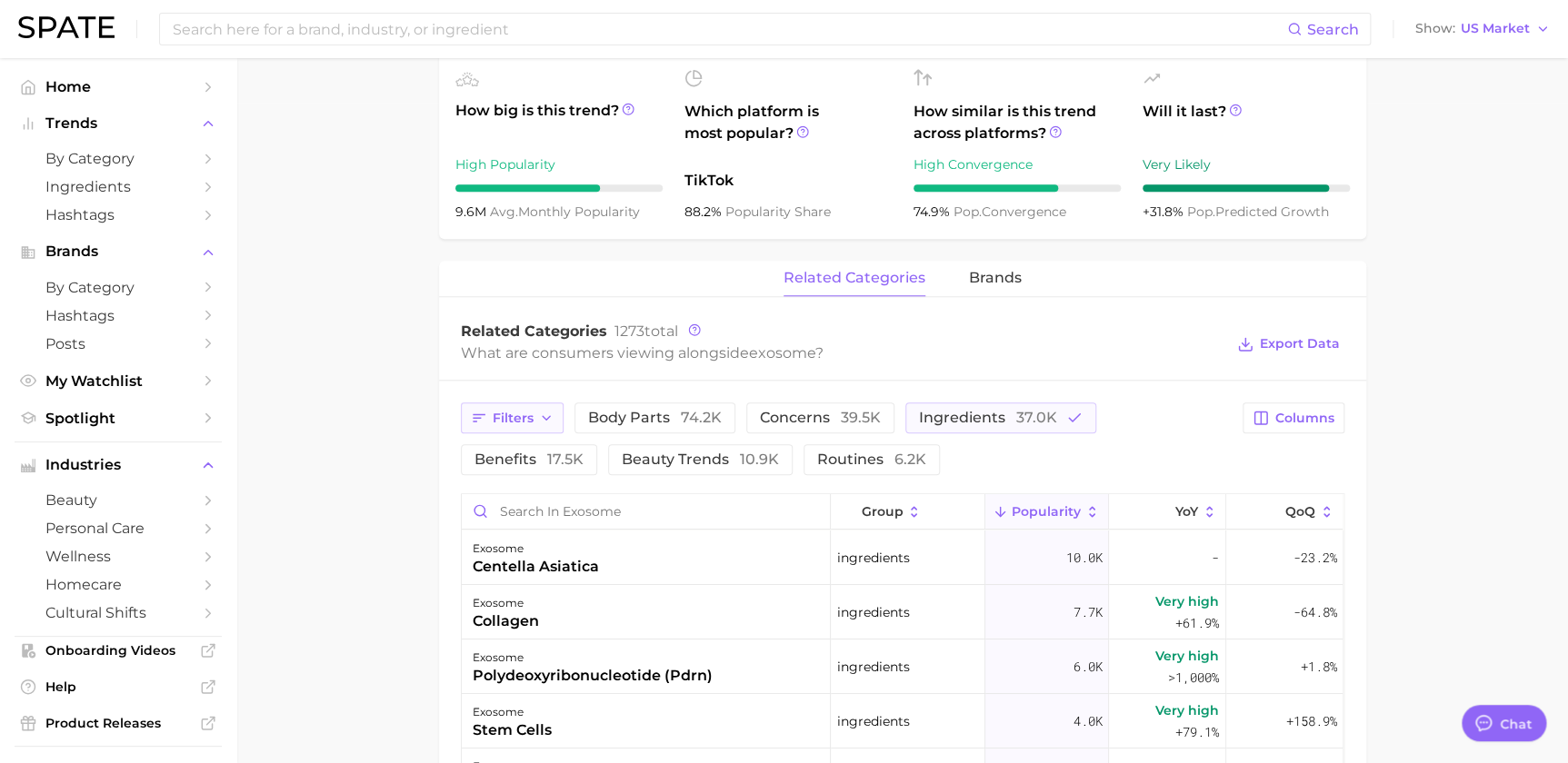
click at [517, 426] on button "Filters" at bounding box center [511, 417] width 102 height 30
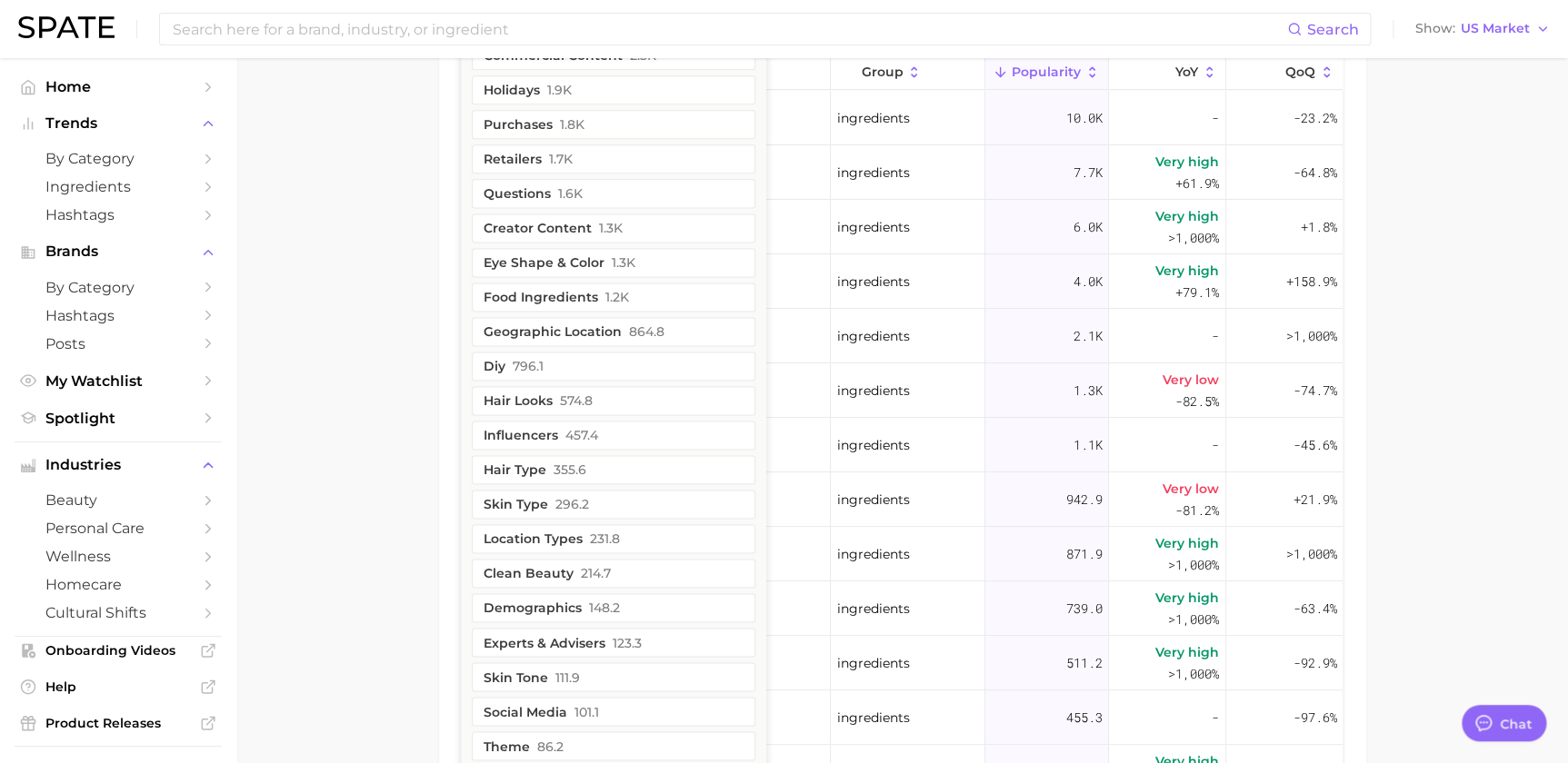
scroll to position [1321, 0]
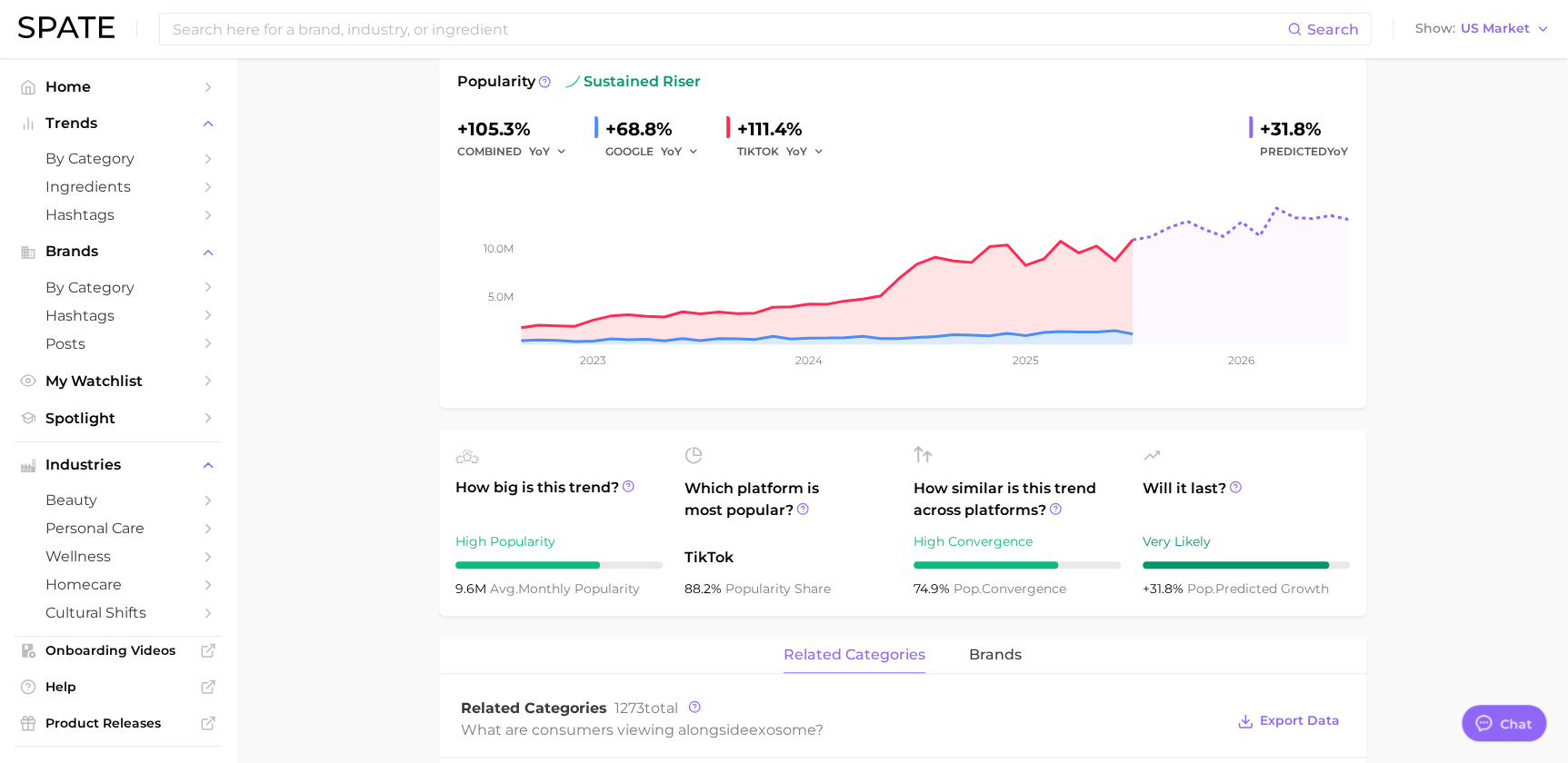
click at [399, 594] on main "exosome Overview Google TikTok Instagram Beta exosome Add to Watchlist Export D…" at bounding box center [902, 761] width 1332 height 1973
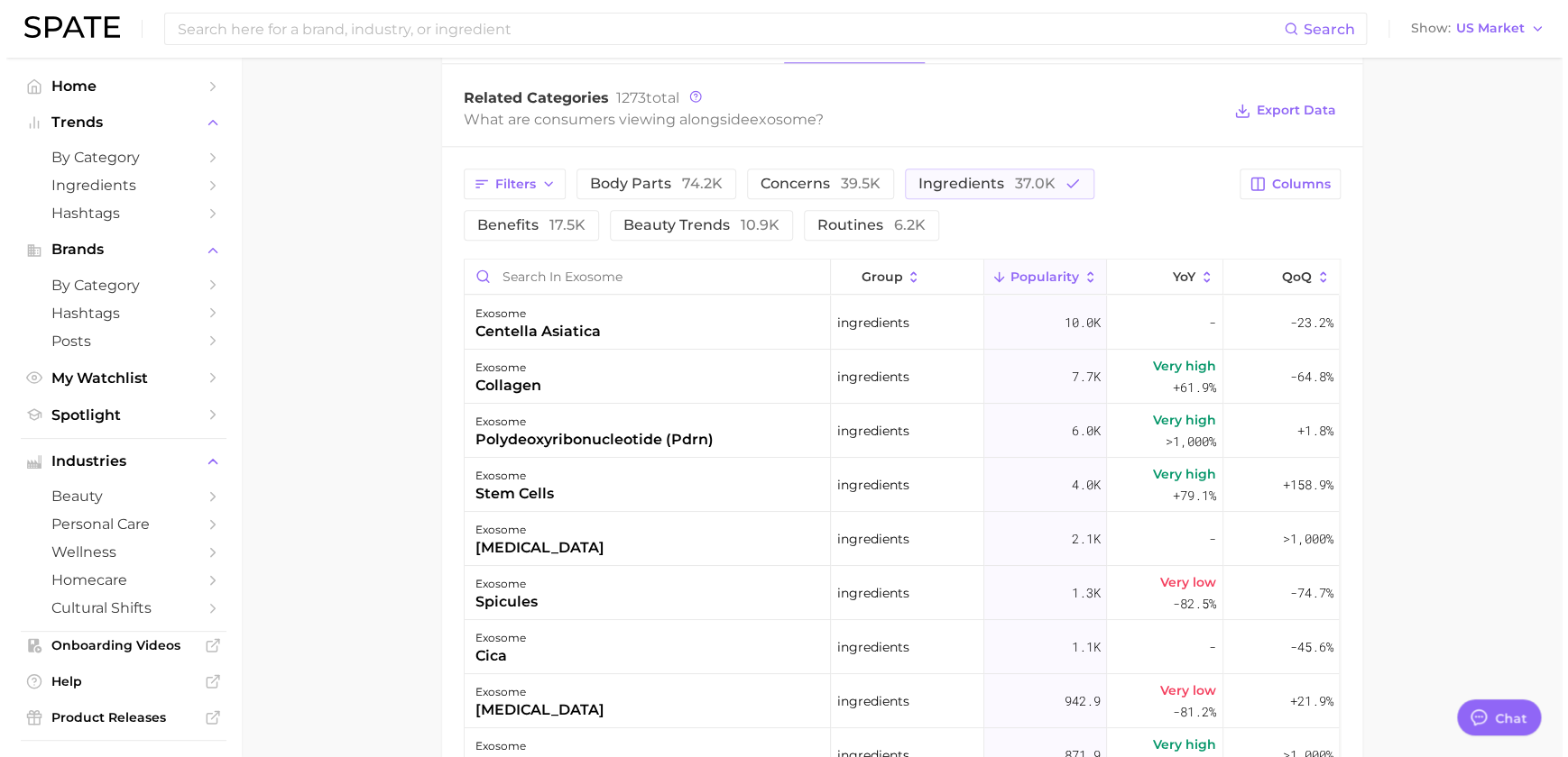
scroll to position [911, 0]
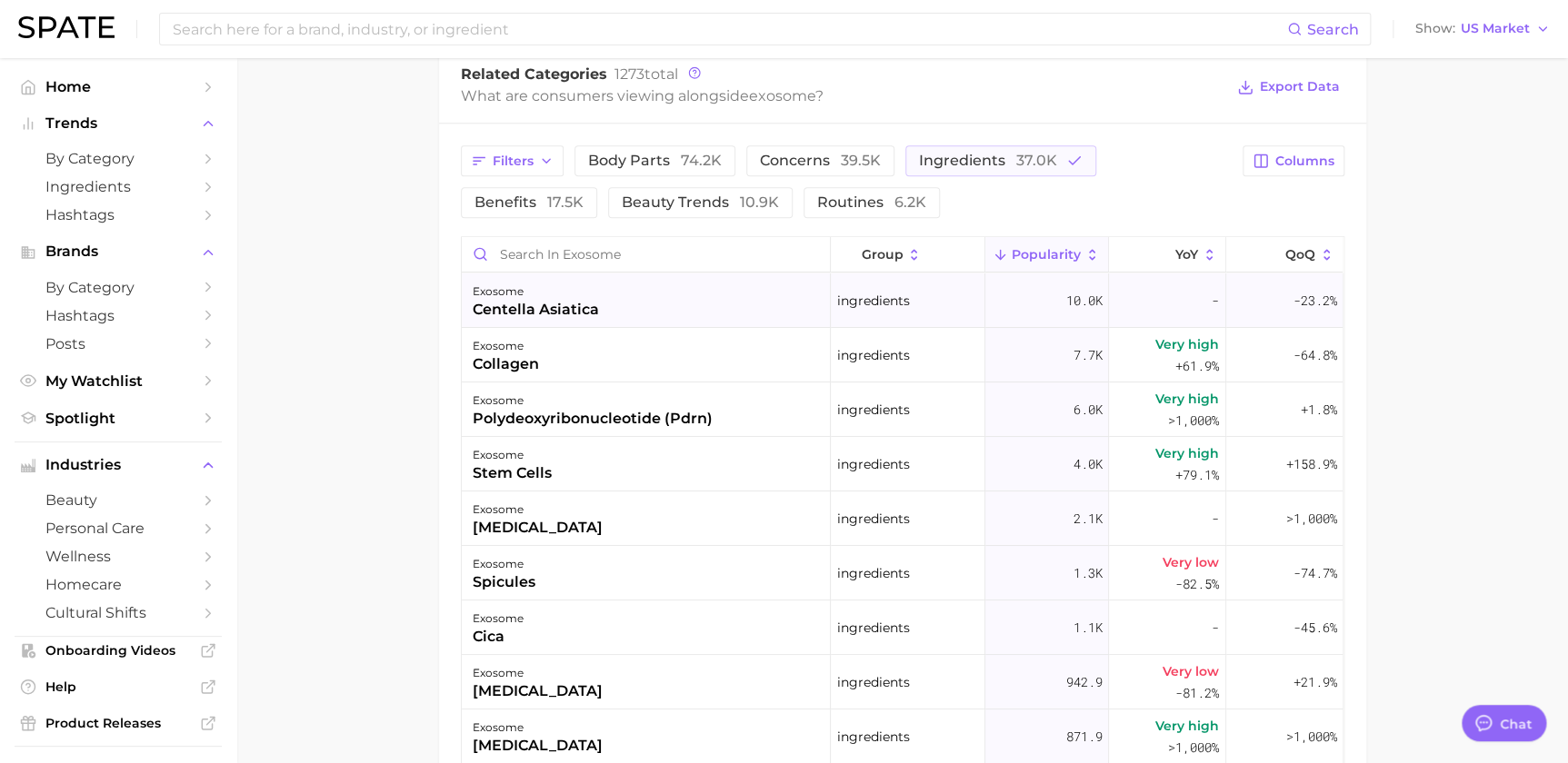
click at [637, 303] on div "exosome centella asiatica" at bounding box center [646, 301] width 369 height 54
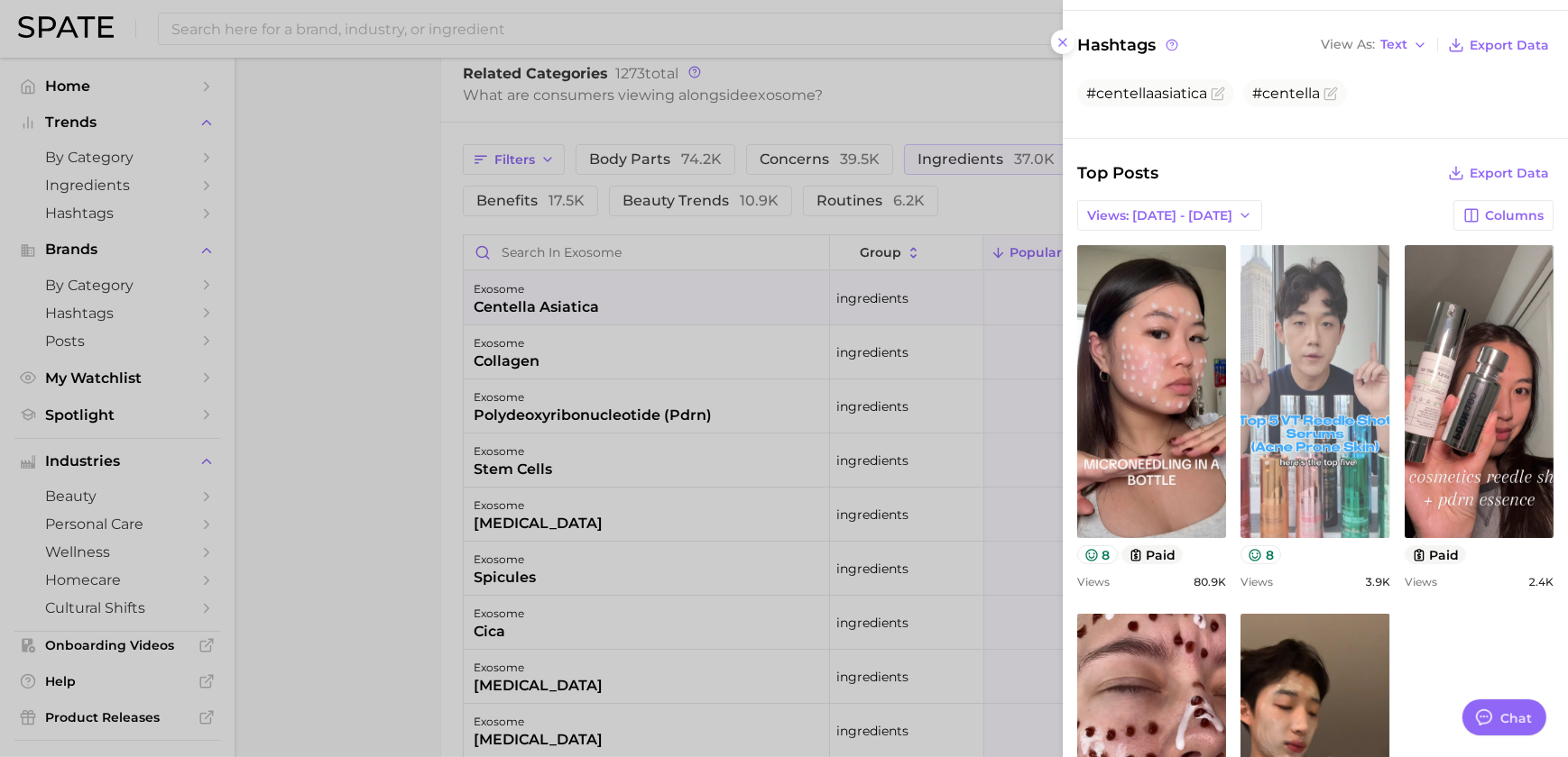
scroll to position [437, 0]
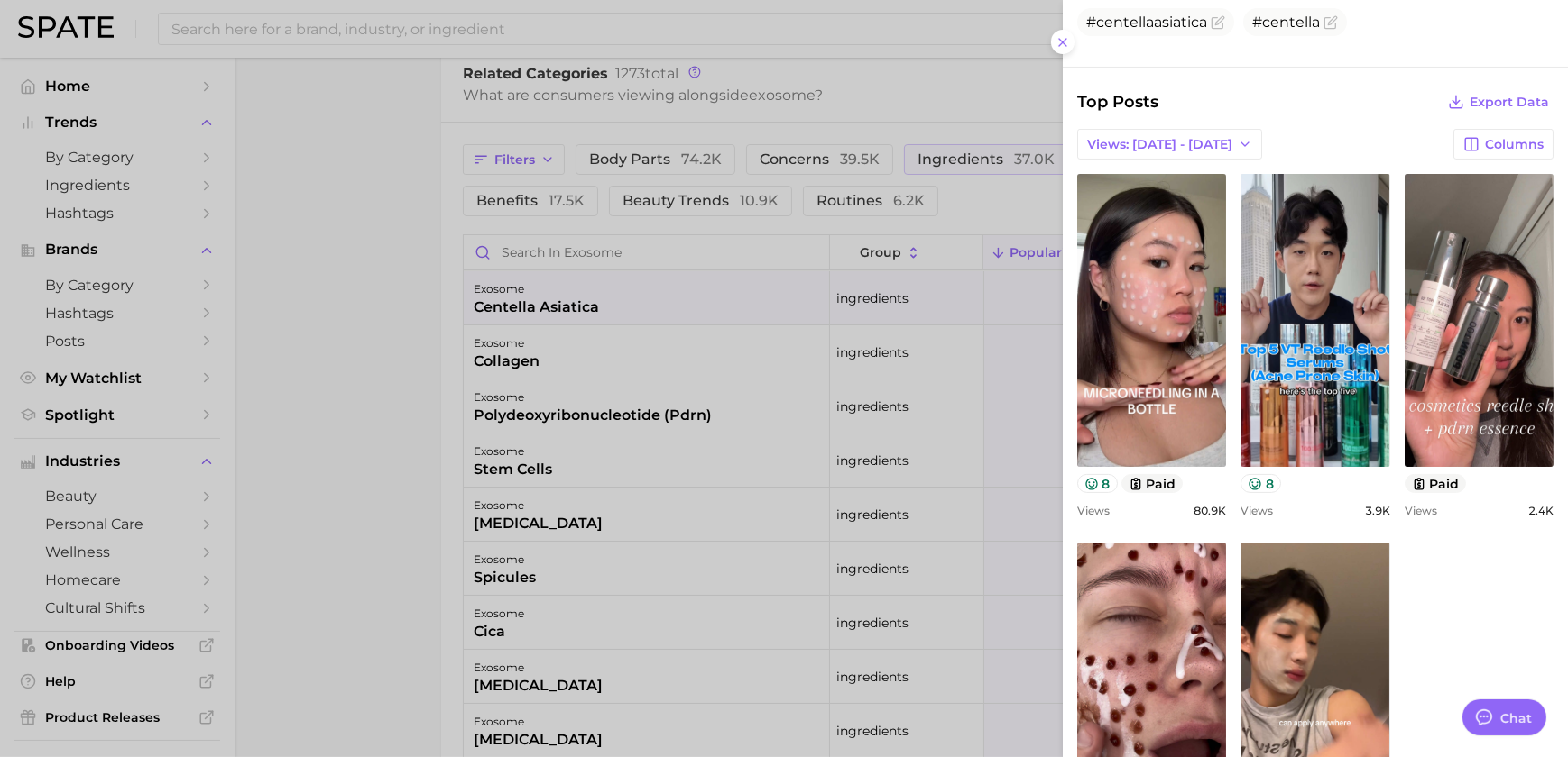
click at [779, 469] on div at bounding box center [784, 378] width 1568 height 757
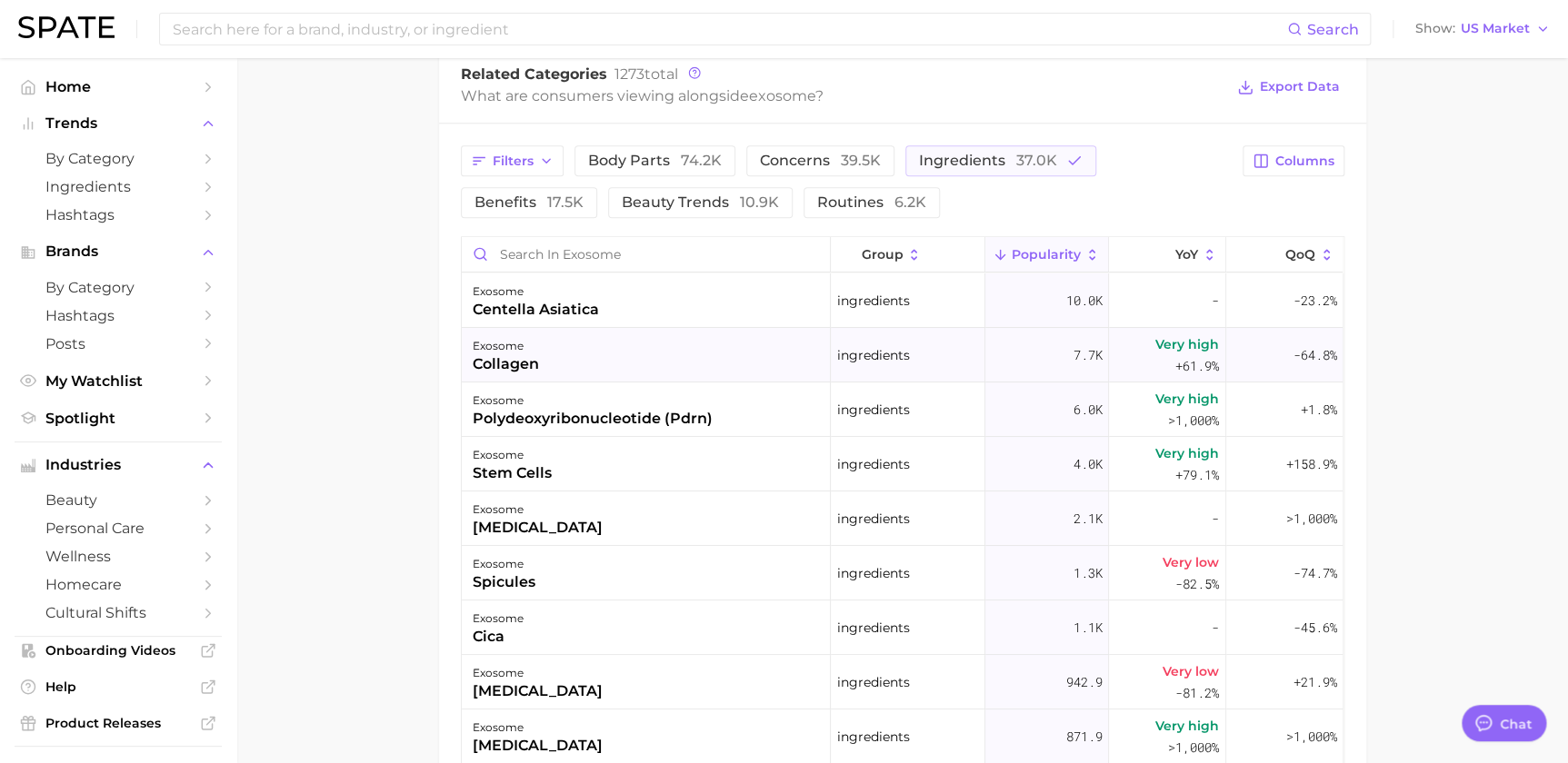
click at [636, 350] on div "exosome collagen" at bounding box center [646, 355] width 369 height 54
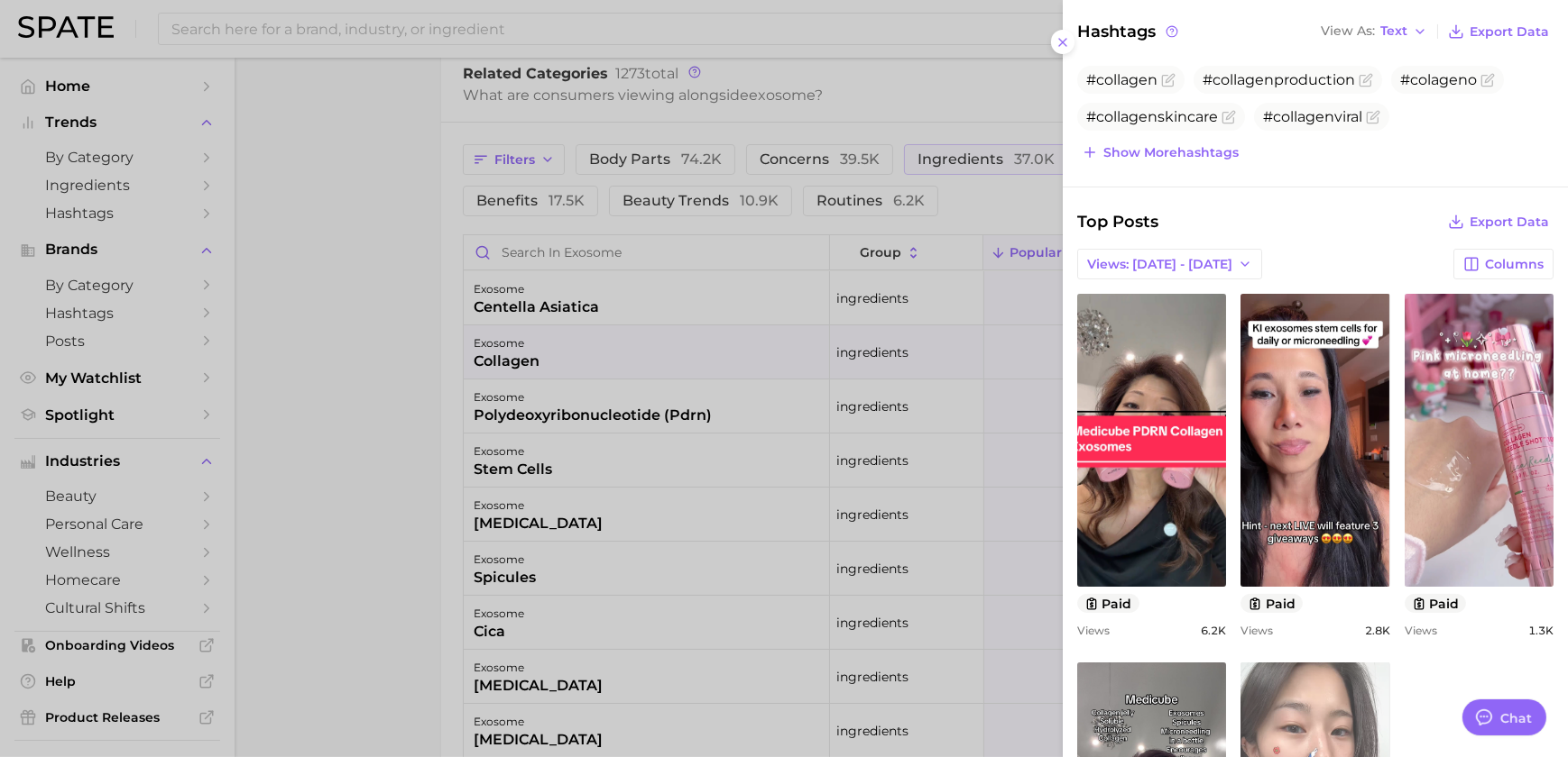
scroll to position [687, 0]
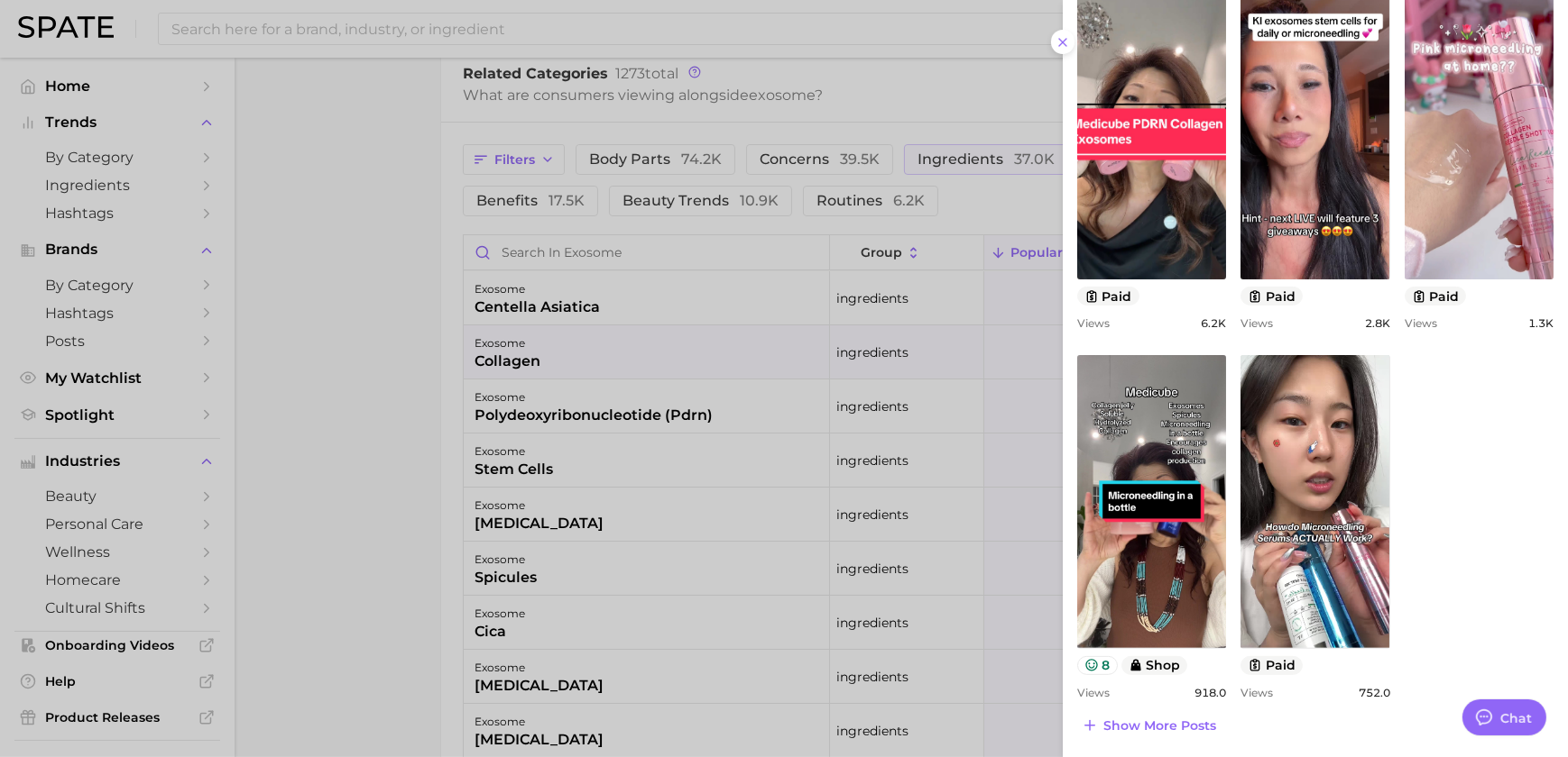
click at [848, 415] on div at bounding box center [784, 378] width 1568 height 757
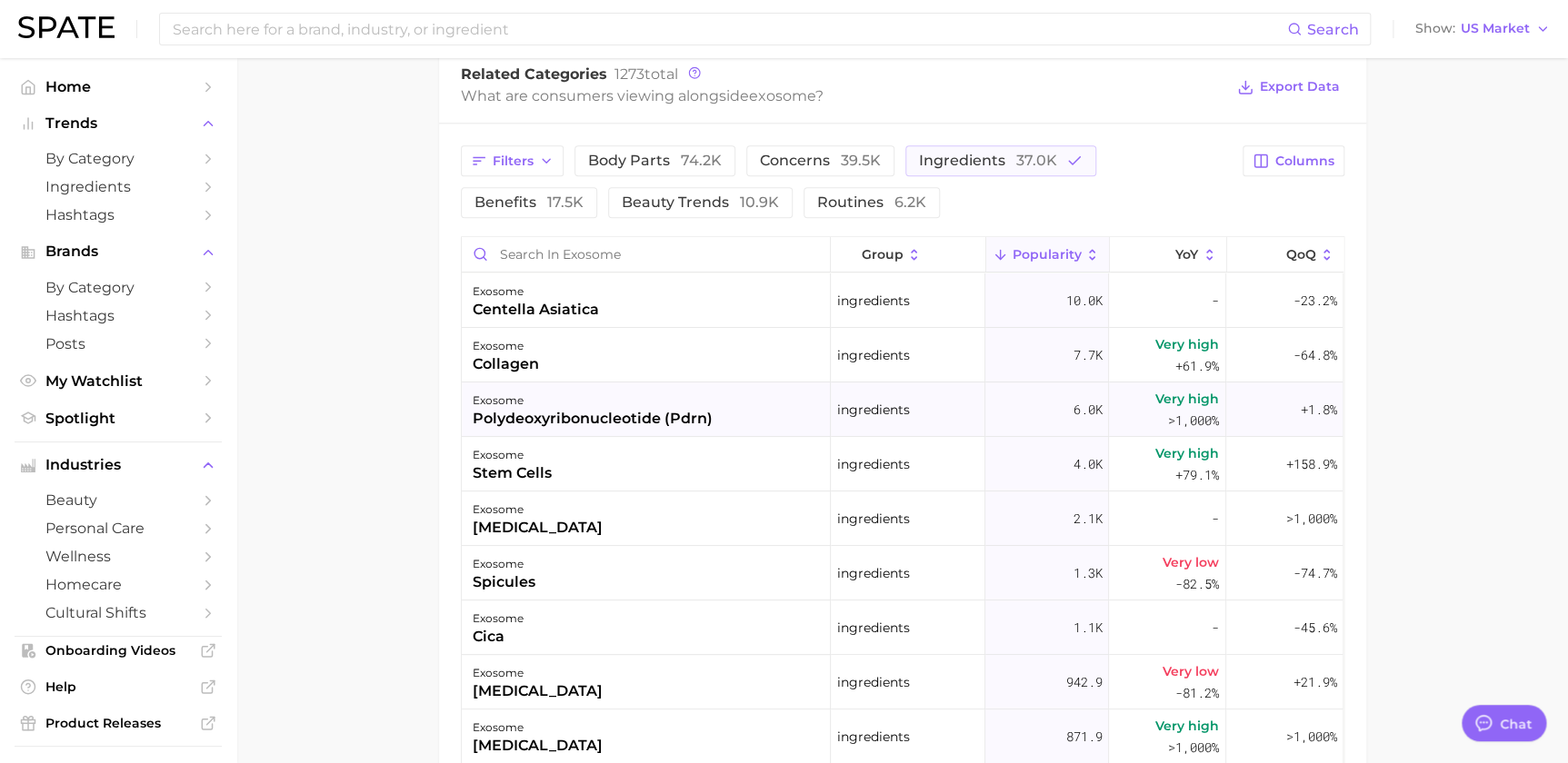
click at [690, 404] on div "exosome" at bounding box center [592, 401] width 240 height 22
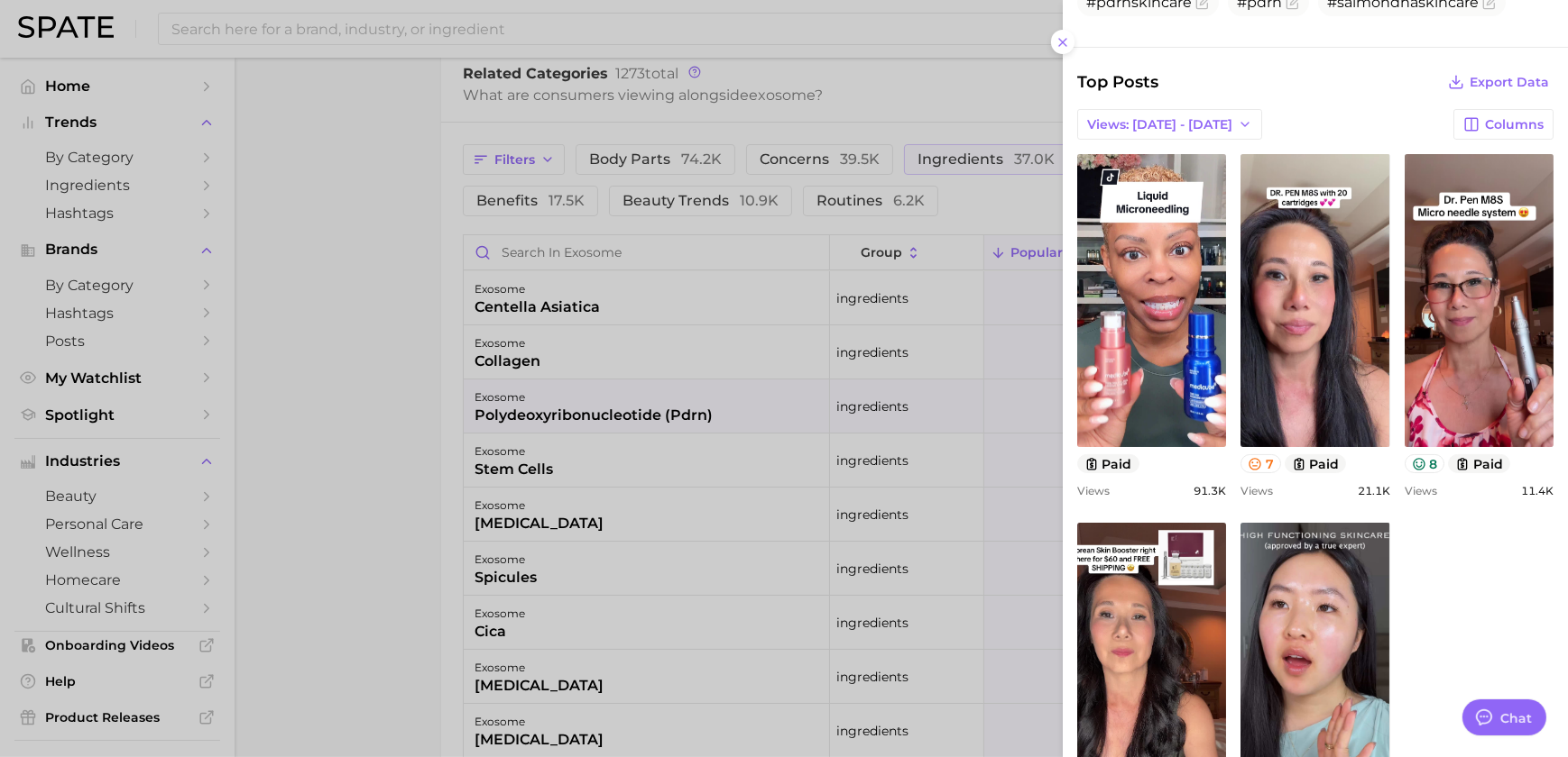
scroll to position [469, 0]
click at [838, 420] on div at bounding box center [784, 378] width 1568 height 757
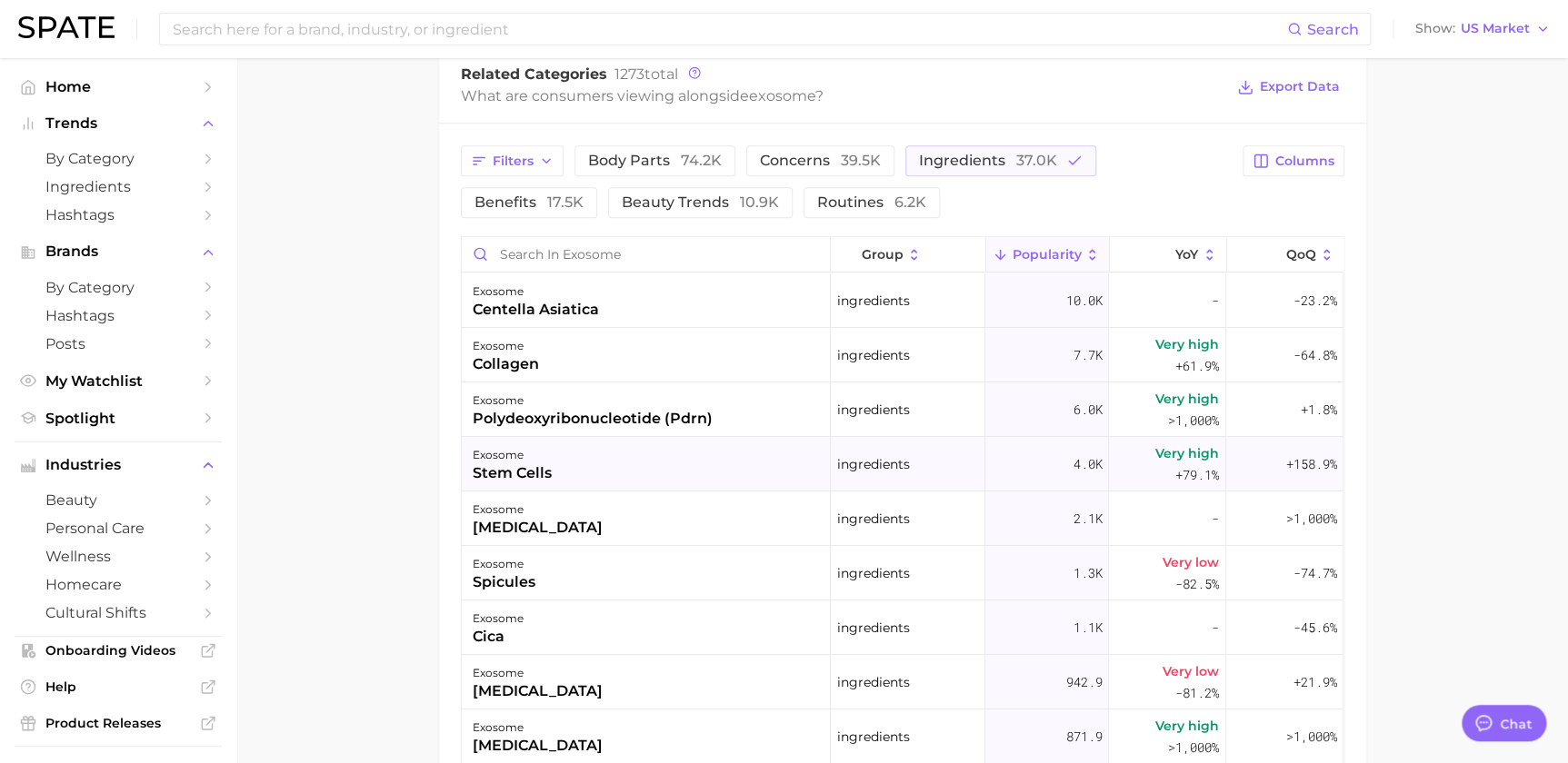
click at [733, 478] on div "exosome stem cells" at bounding box center [646, 464] width 369 height 54
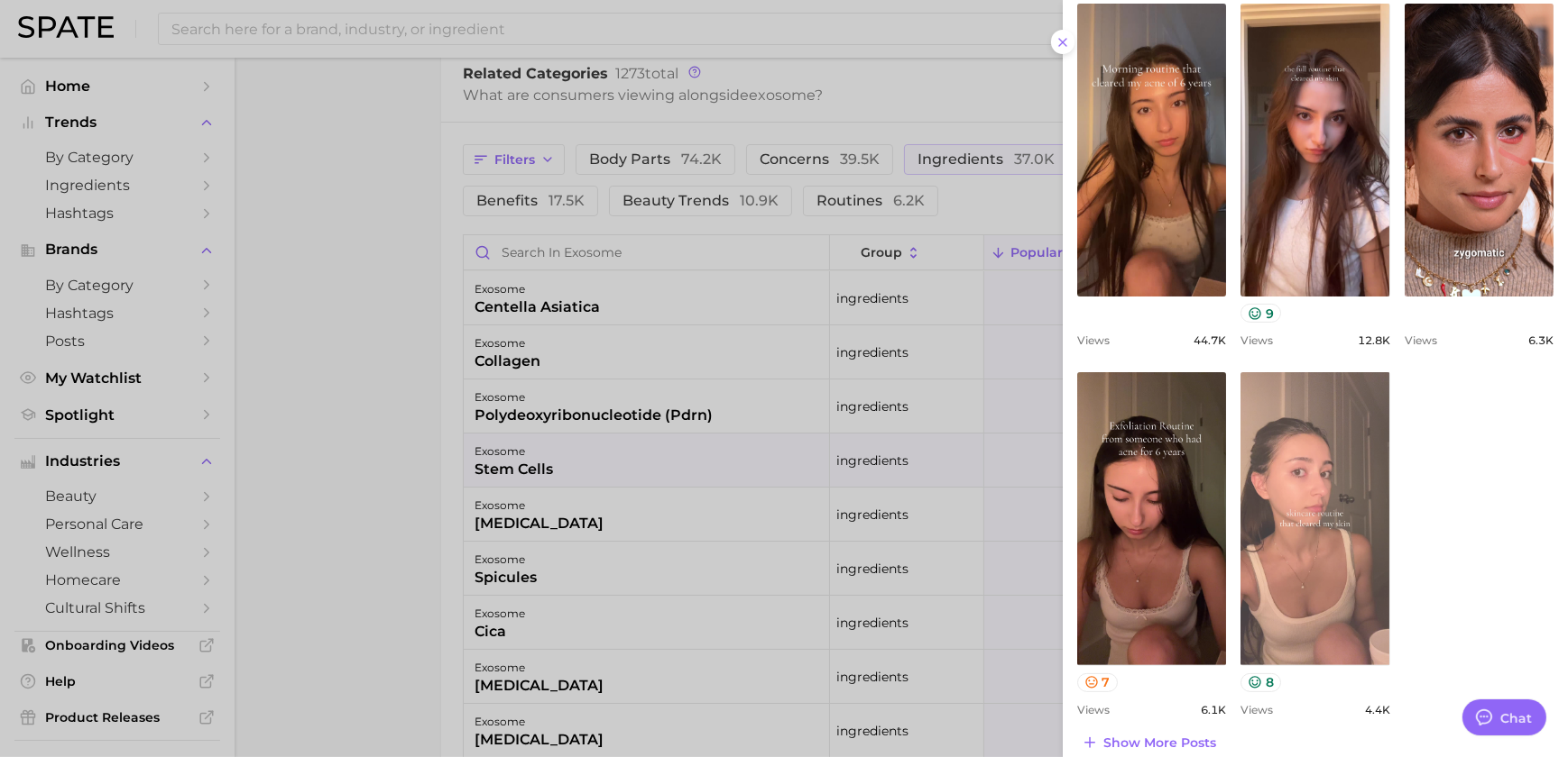
scroll to position [625, 0]
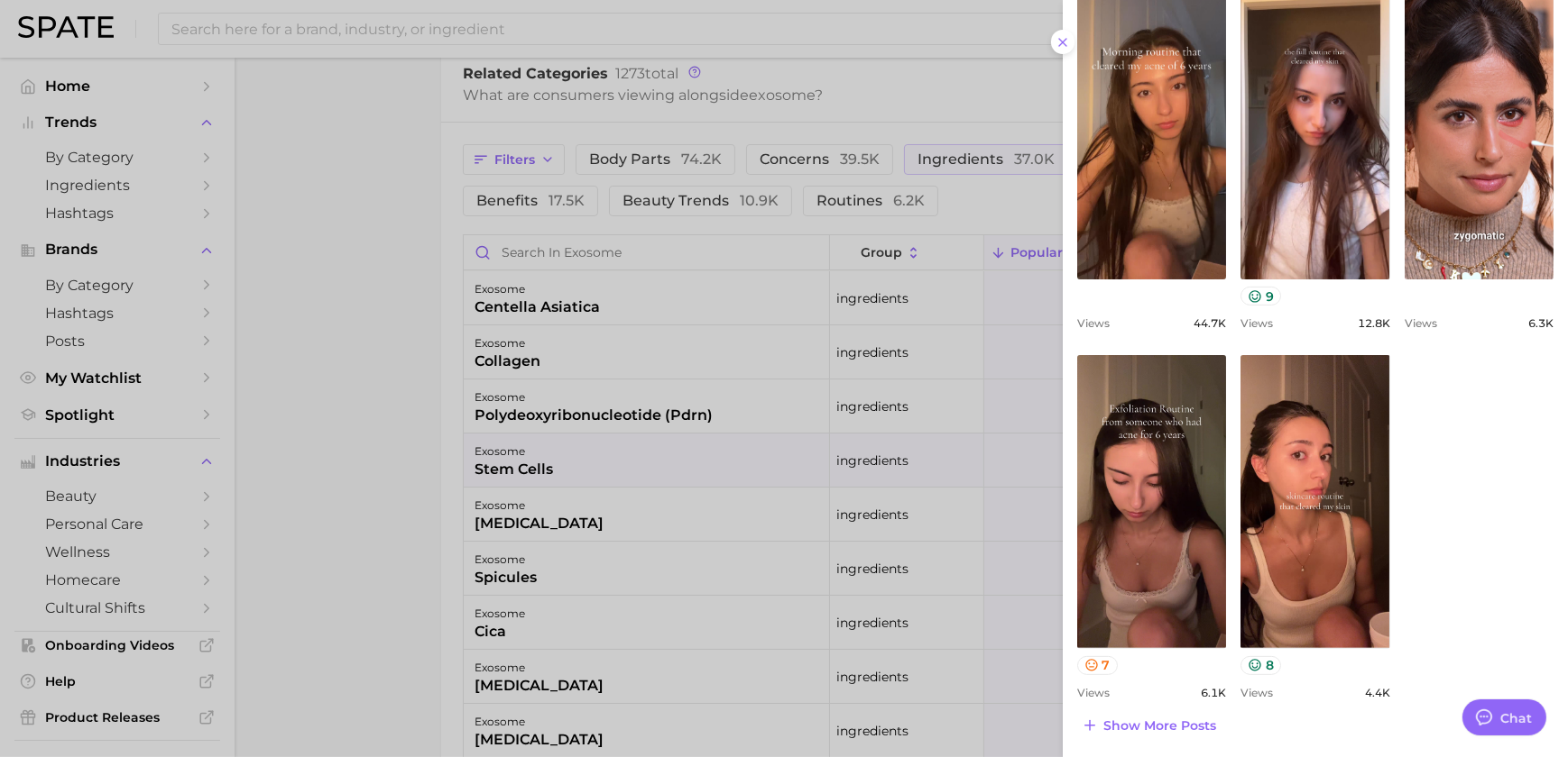
drag, startPoint x: 892, startPoint y: 475, endPoint x: 838, endPoint y: 455, distance: 57.6
click at [892, 475] on div at bounding box center [784, 378] width 1568 height 757
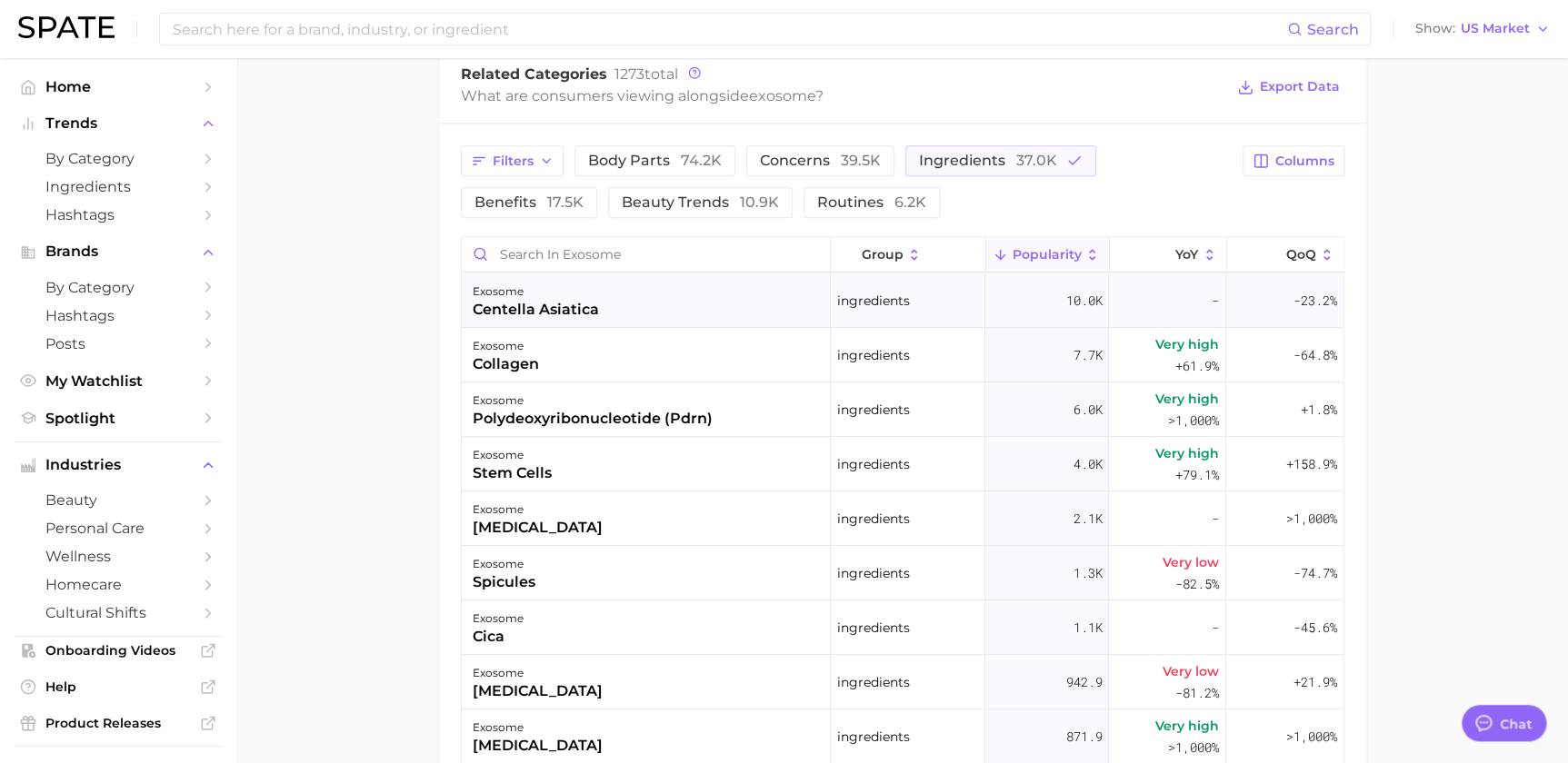
click at [656, 305] on div "exosome centella asiatica" at bounding box center [646, 301] width 369 height 54
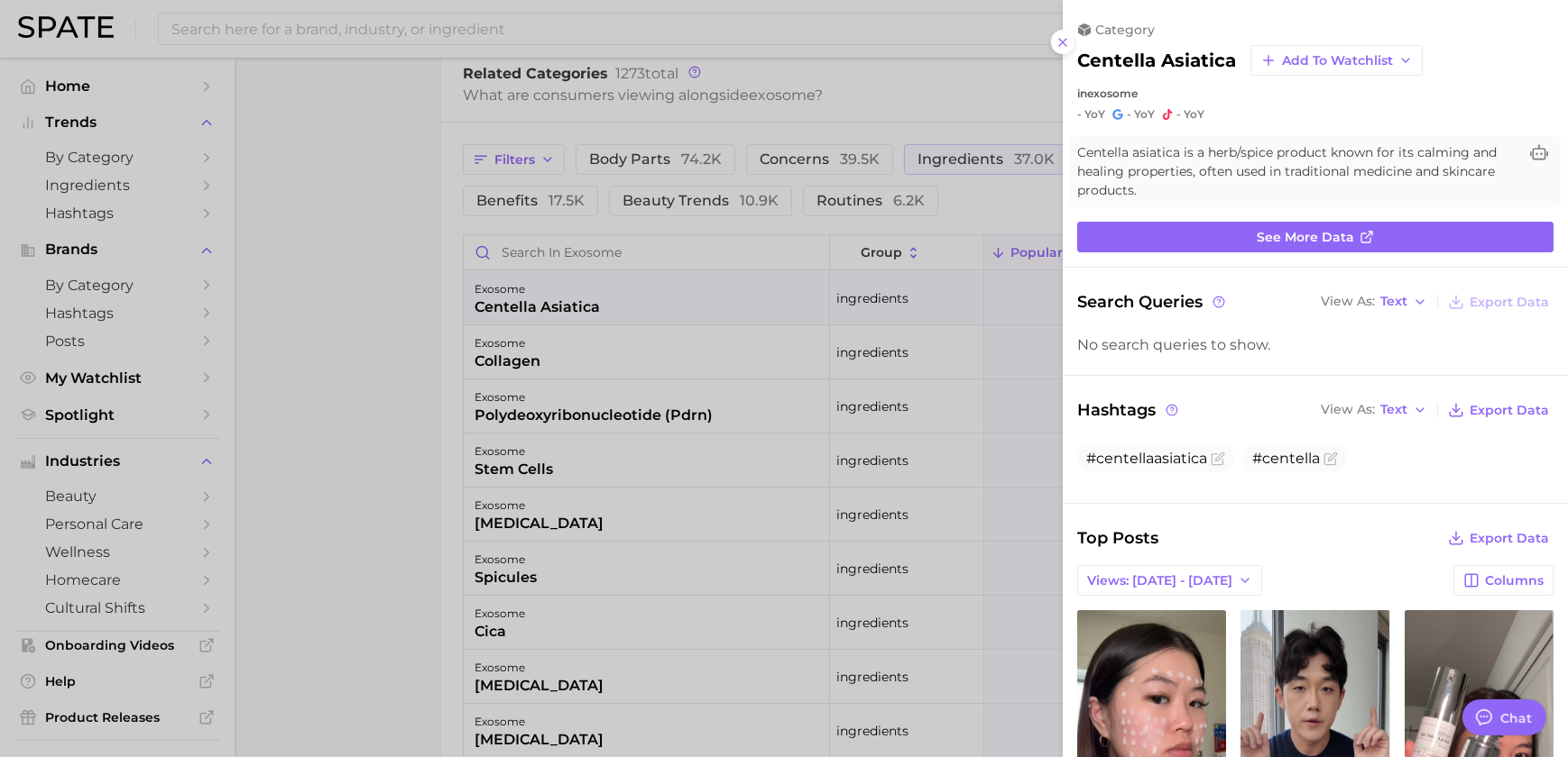
scroll to position [0, 0]
